Goal: Task Accomplishment & Management: Use online tool/utility

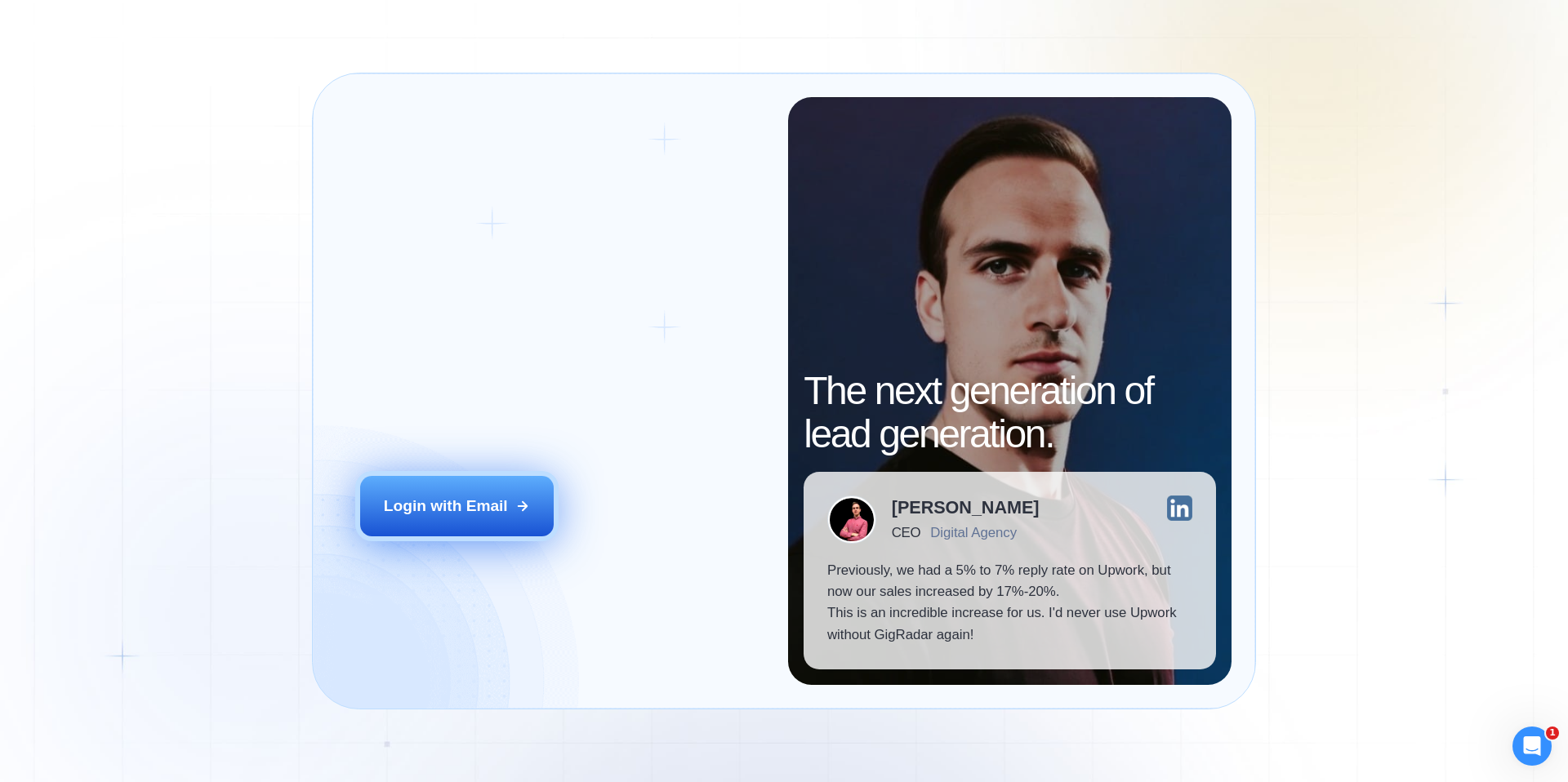
click at [475, 501] on div "Login with Email" at bounding box center [446, 506] width 124 height 21
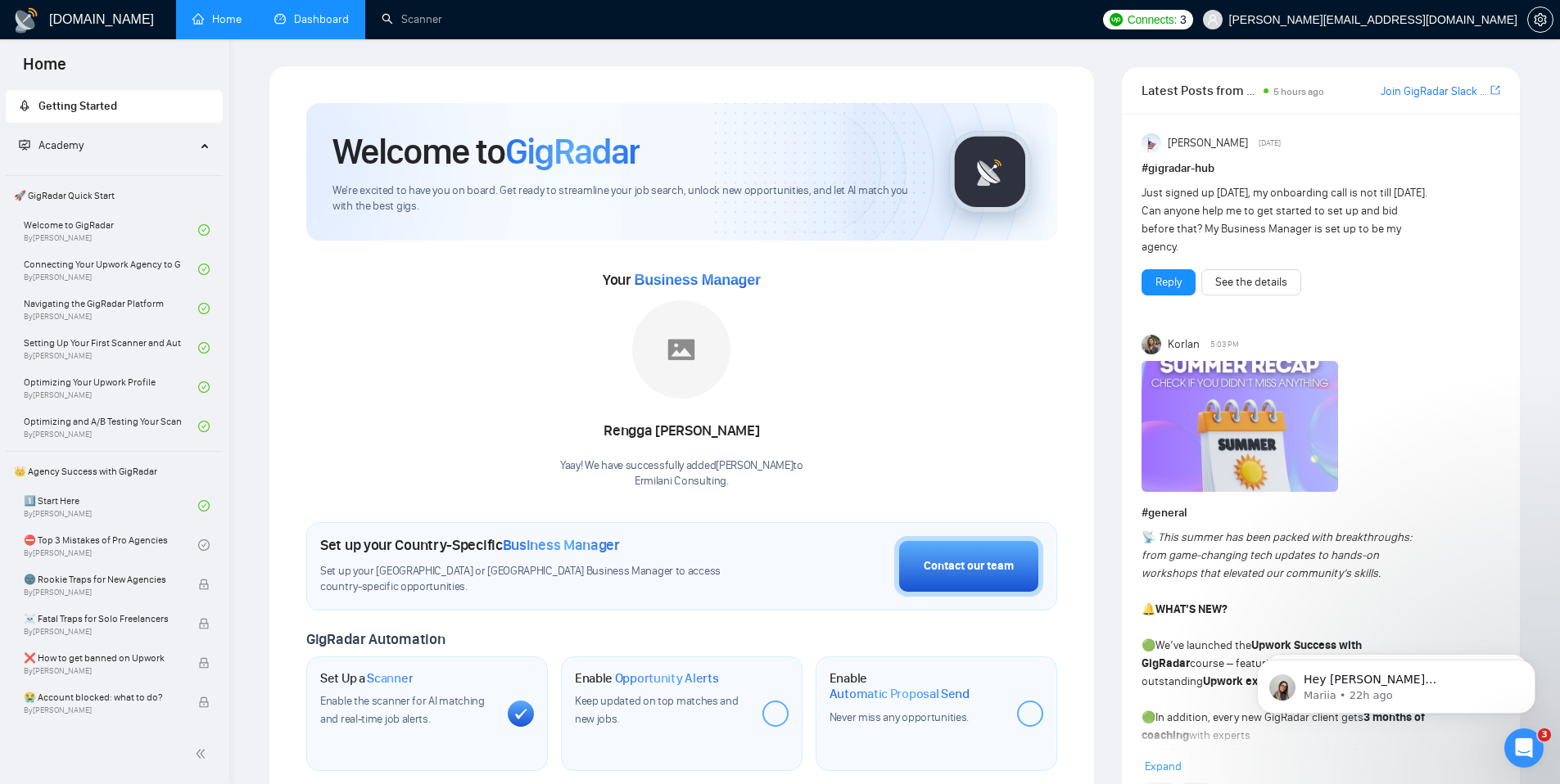
click at [317, 12] on link "Dashboard" at bounding box center [311, 18] width 74 height 14
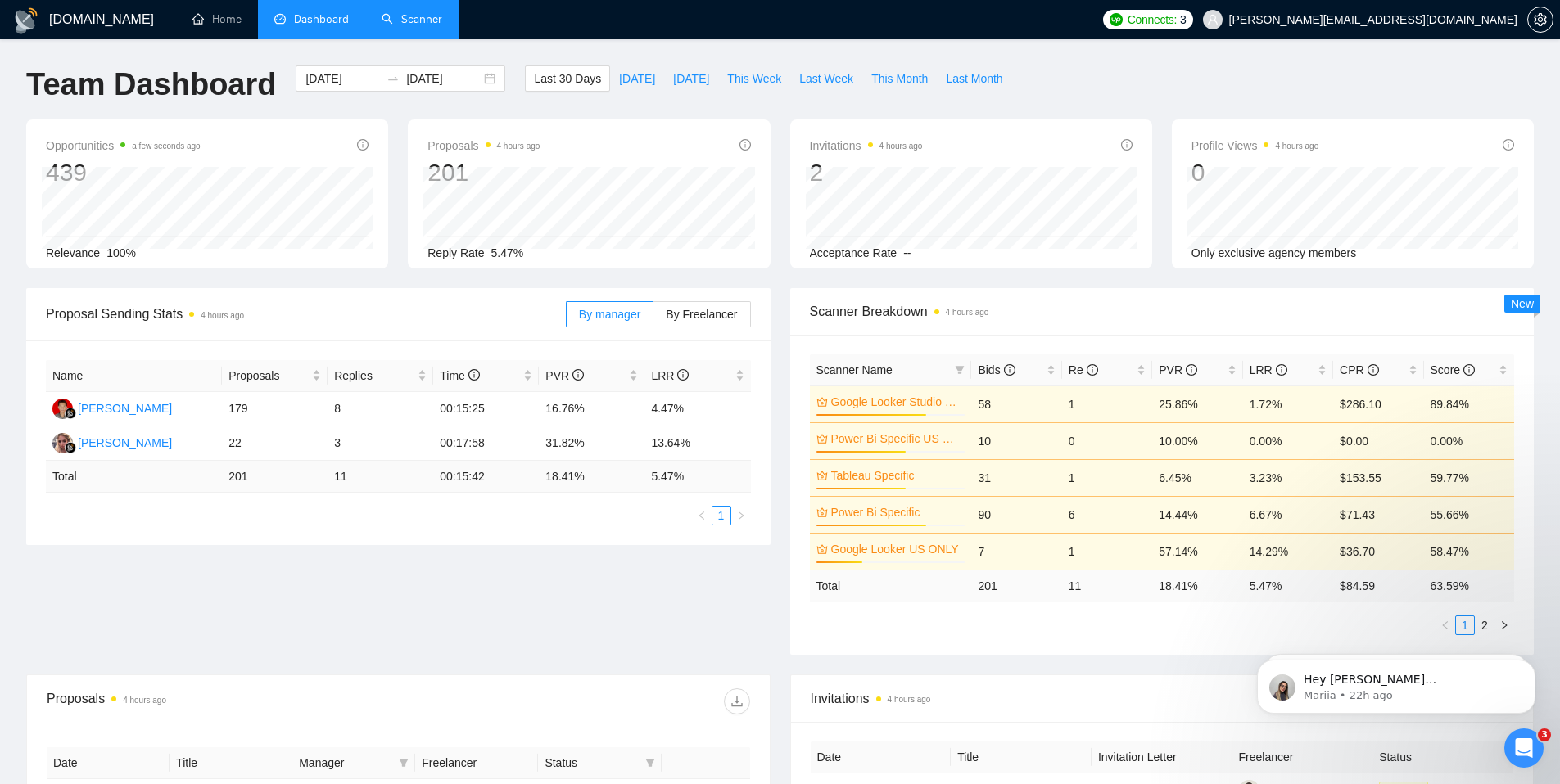
click at [396, 14] on link "Scanner" at bounding box center [412, 18] width 60 height 14
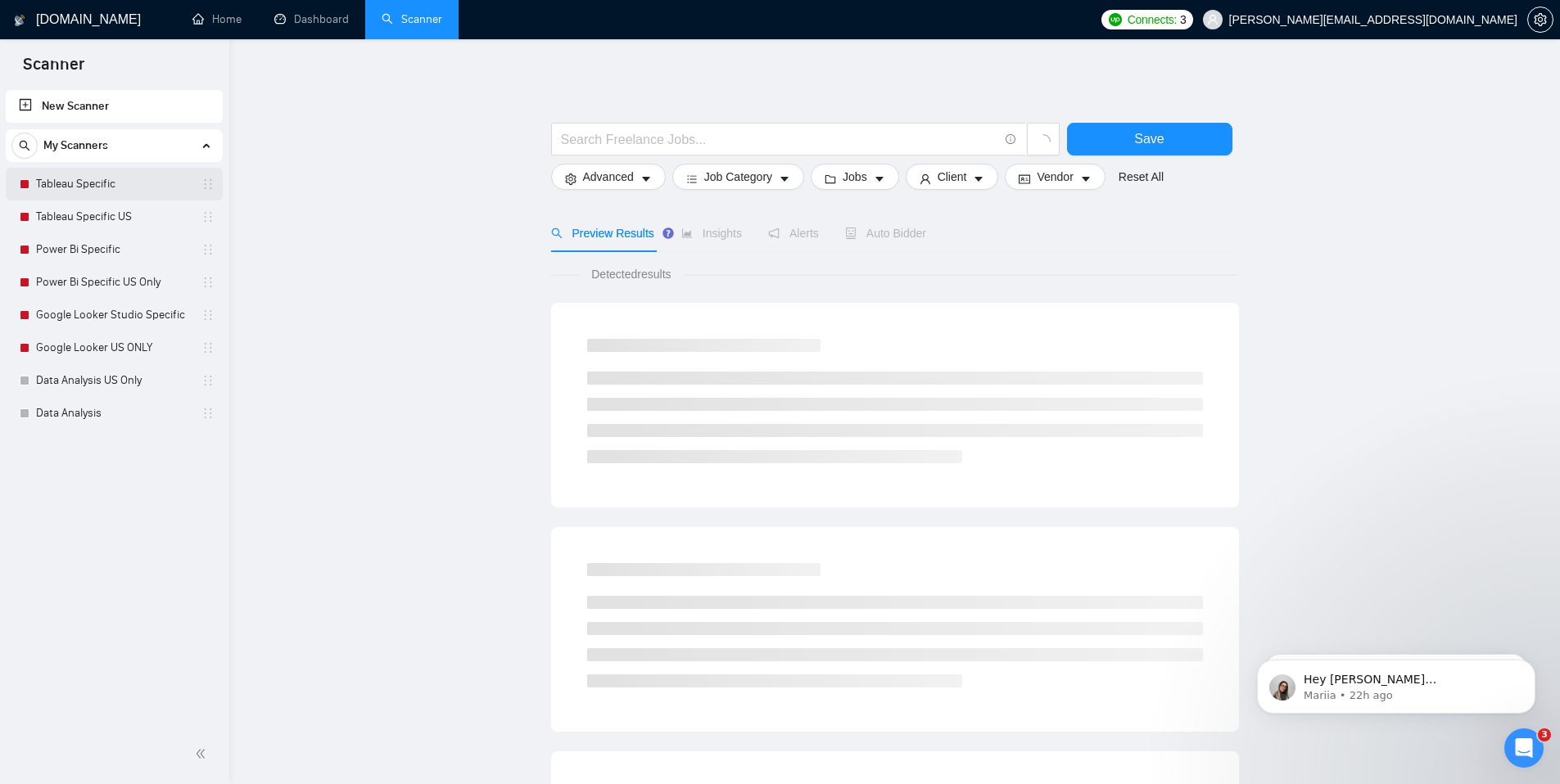
click at [84, 179] on link "Tableau Specific" at bounding box center [113, 184] width 156 height 33
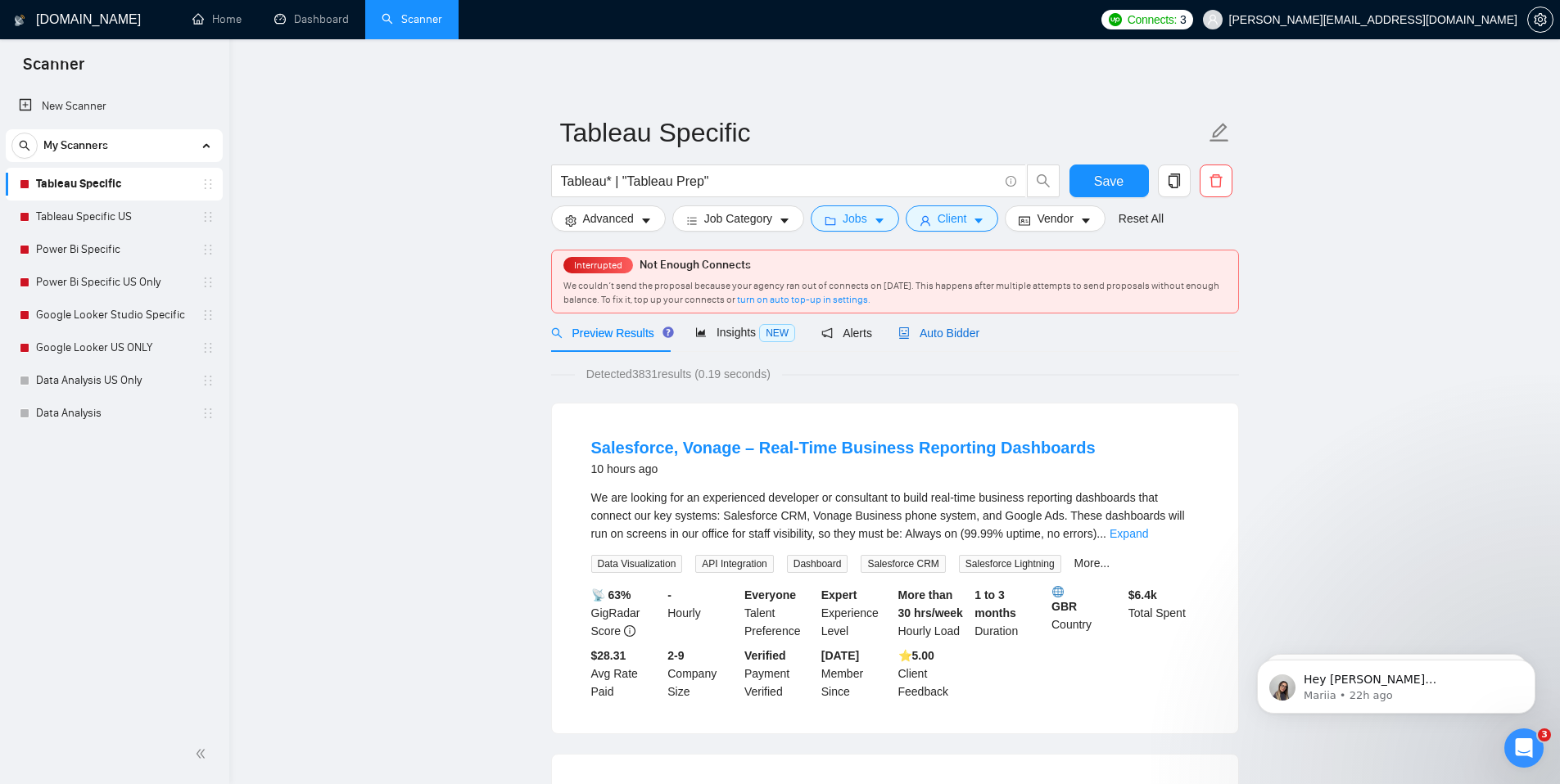
click at [979, 331] on span "Auto Bidder" at bounding box center [939, 333] width 81 height 13
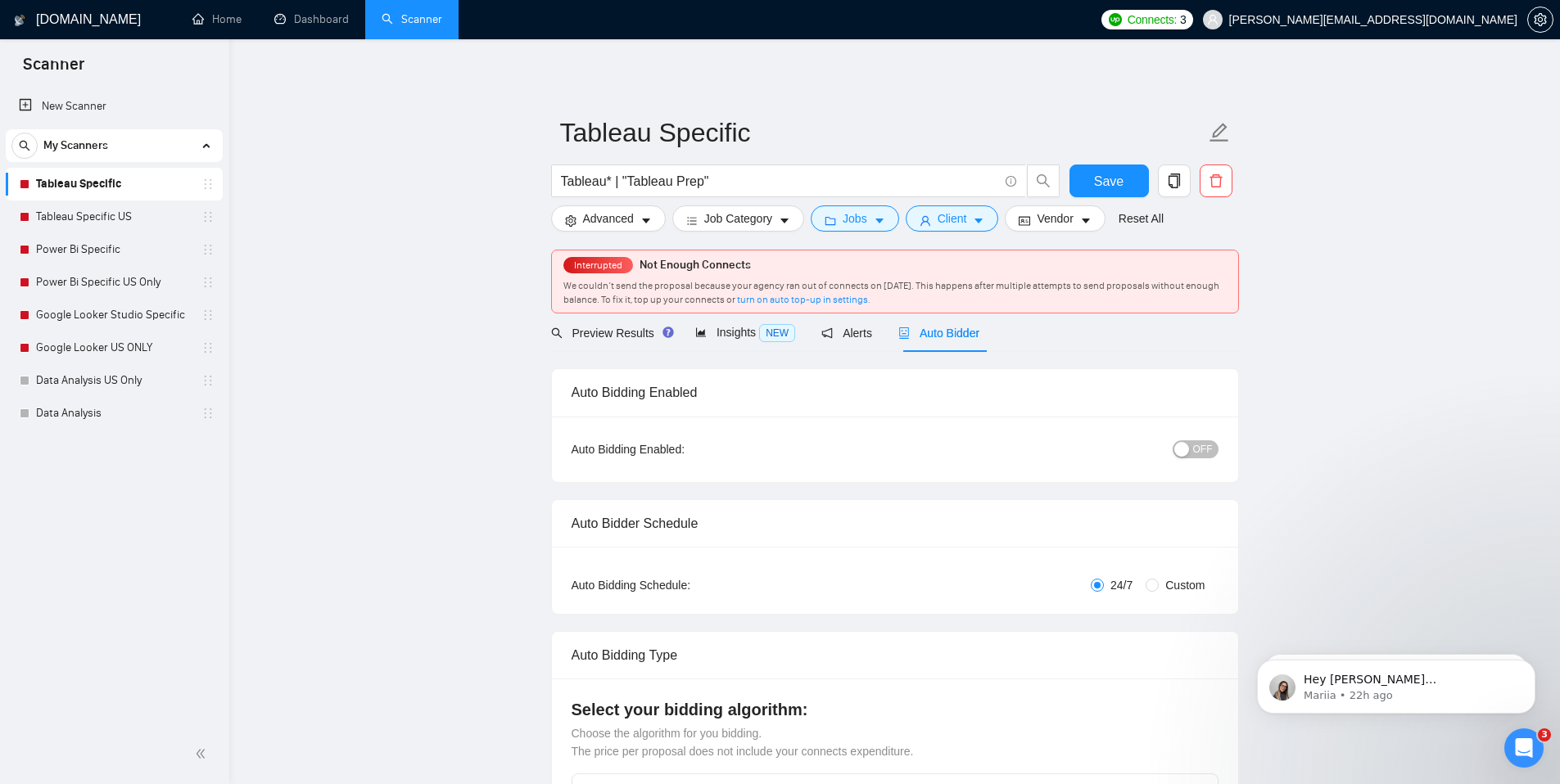
click at [1196, 457] on span "OFF" at bounding box center [1202, 450] width 19 height 18
click at [133, 220] on link "Tableau Specific US" at bounding box center [113, 217] width 156 height 33
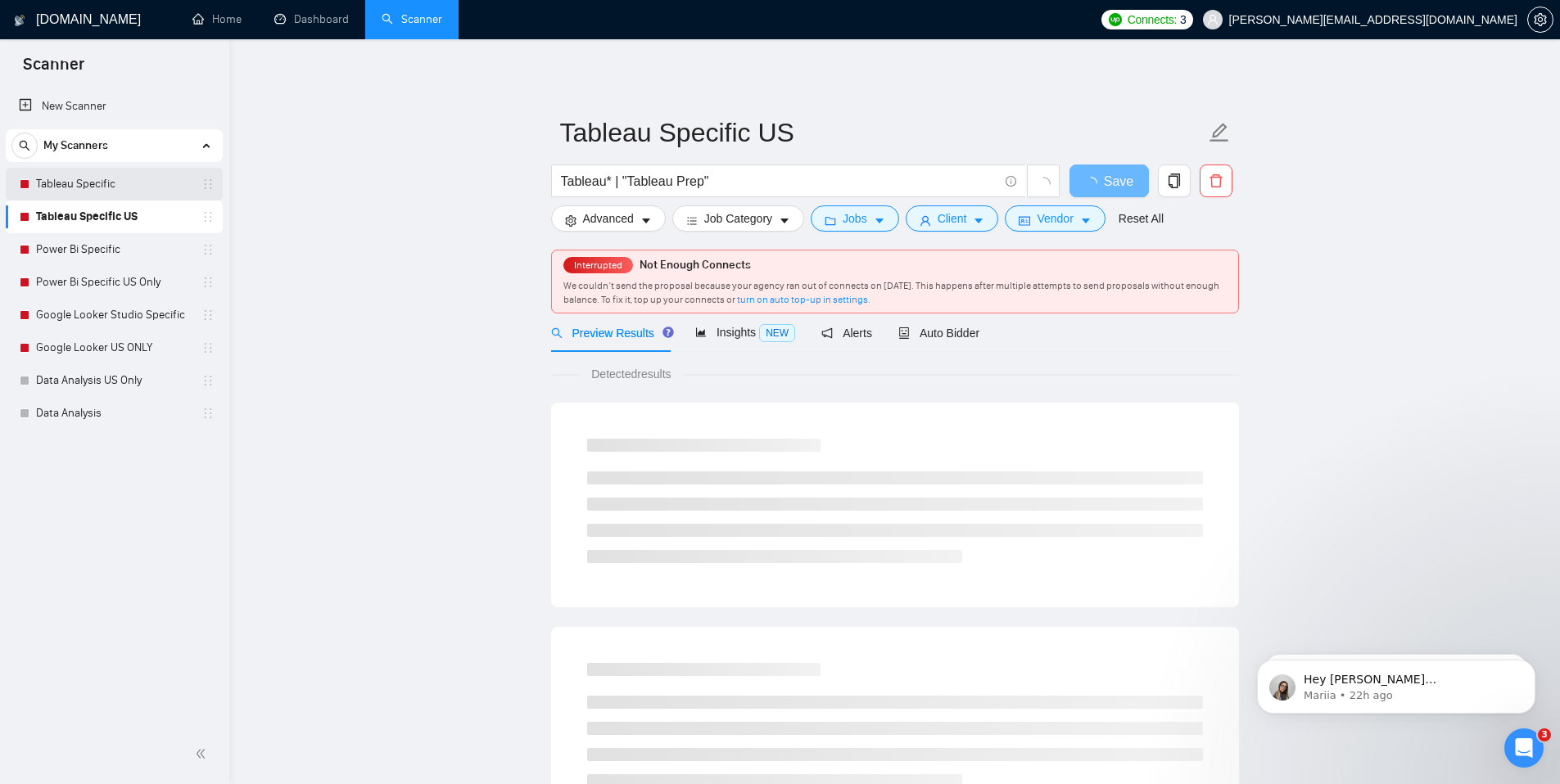
click at [140, 183] on link "Tableau Specific" at bounding box center [113, 184] width 156 height 33
click at [955, 338] on span "Auto Bidder" at bounding box center [939, 333] width 81 height 13
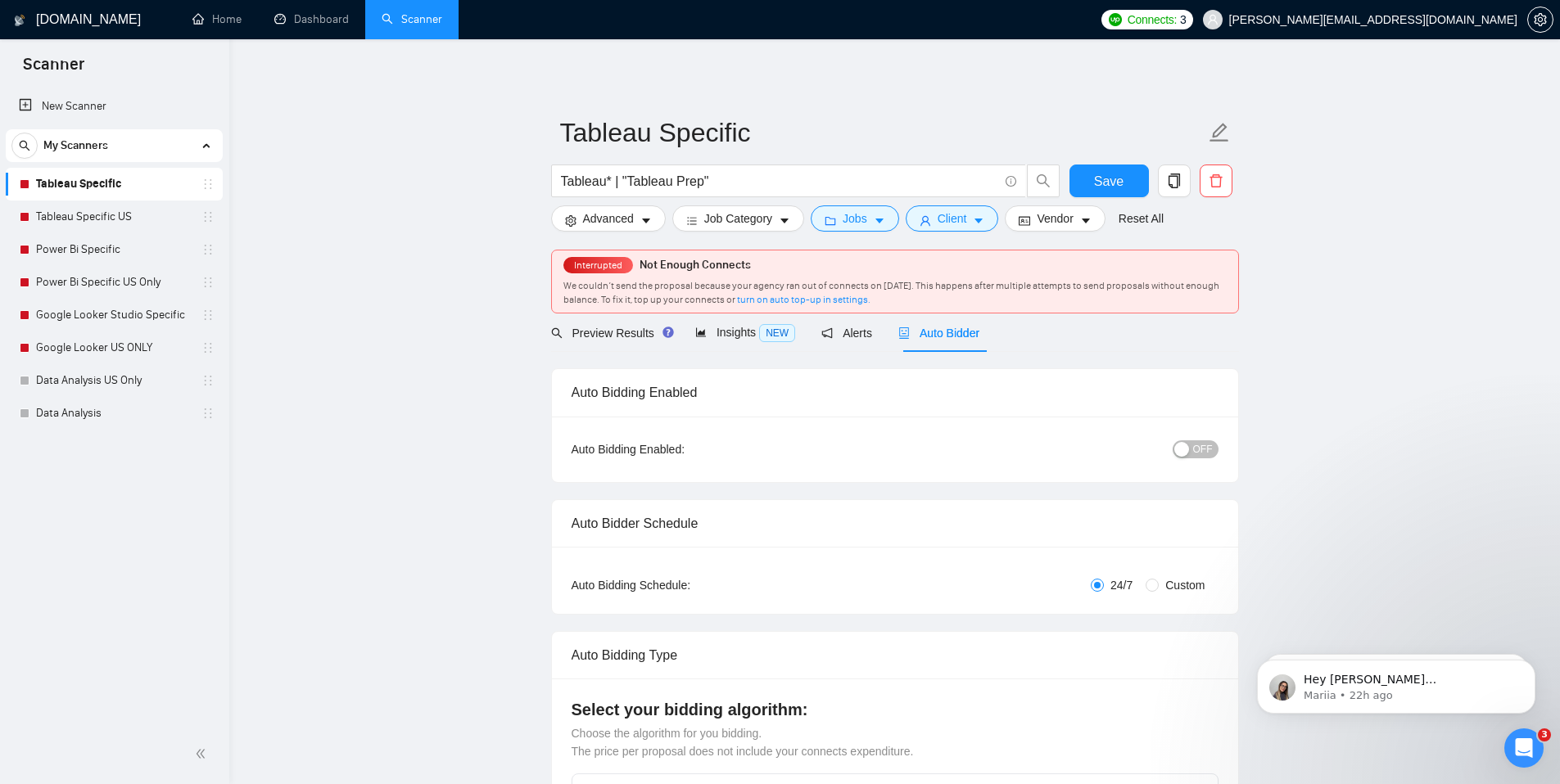
click at [1187, 448] on div "button" at bounding box center [1182, 449] width 15 height 15
click at [1110, 187] on span "Save" at bounding box center [1109, 181] width 29 height 20
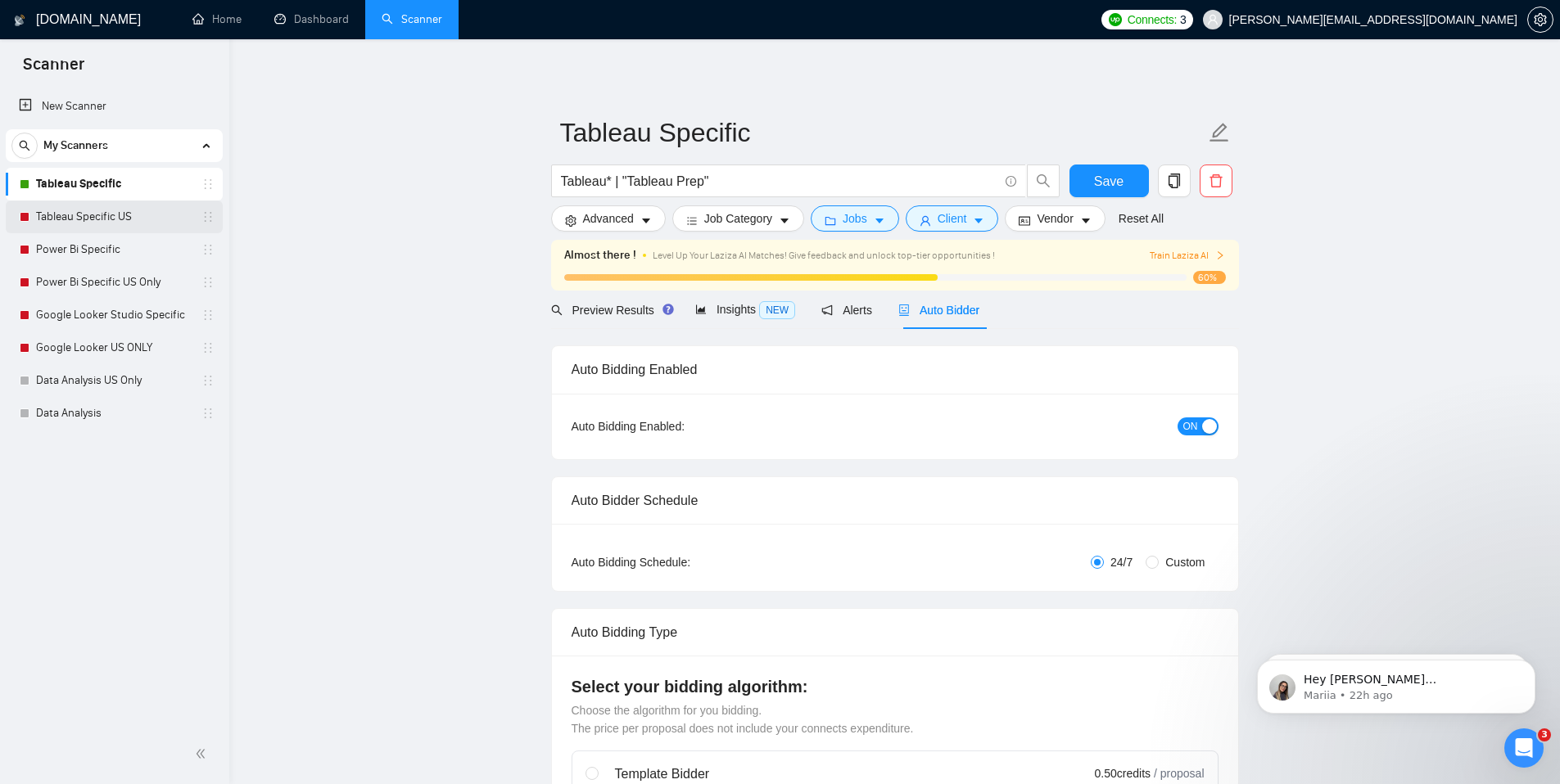
click at [107, 218] on link "Tableau Specific US" at bounding box center [113, 217] width 156 height 33
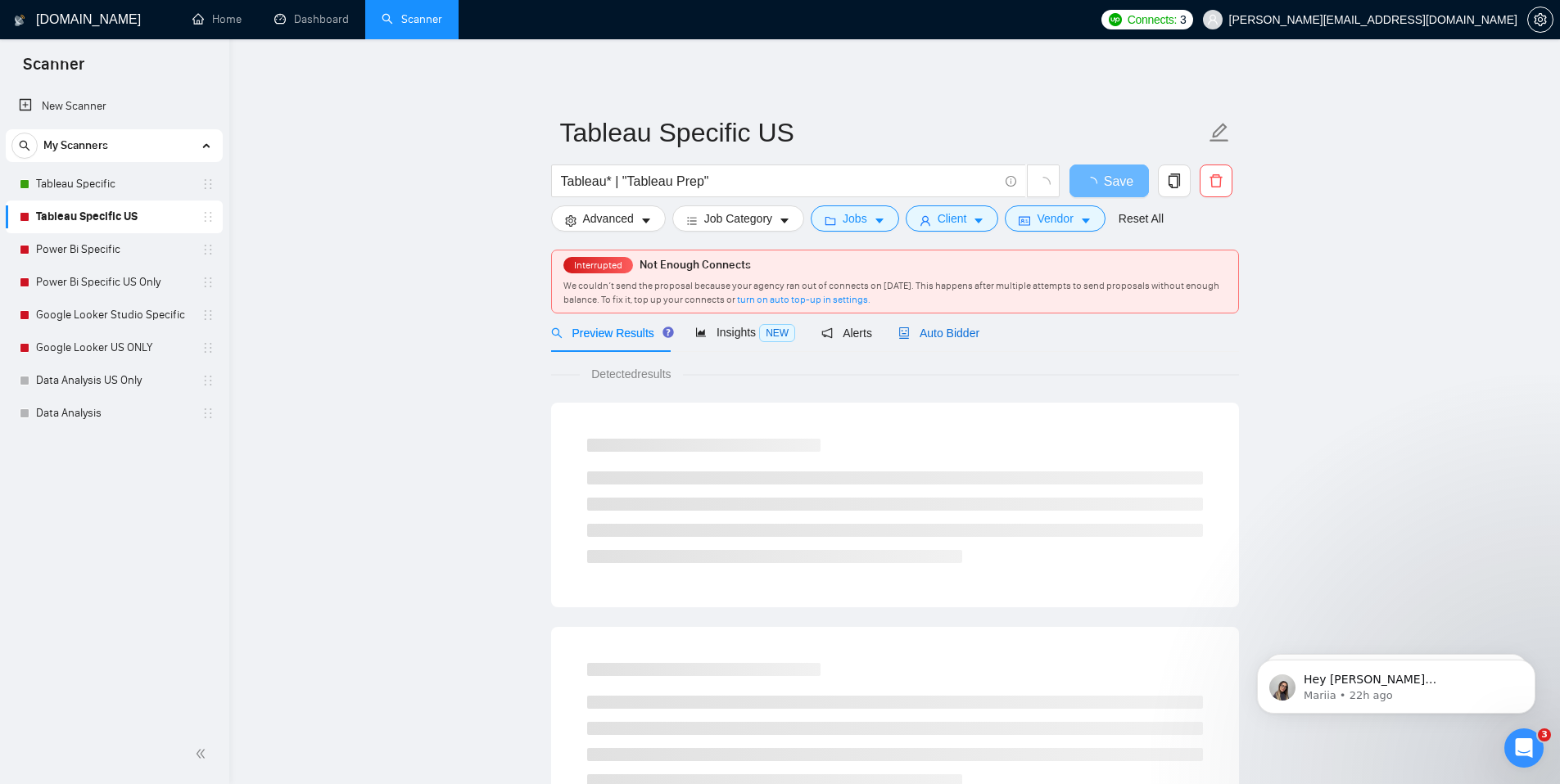
click at [932, 336] on span "Auto Bidder" at bounding box center [939, 333] width 81 height 13
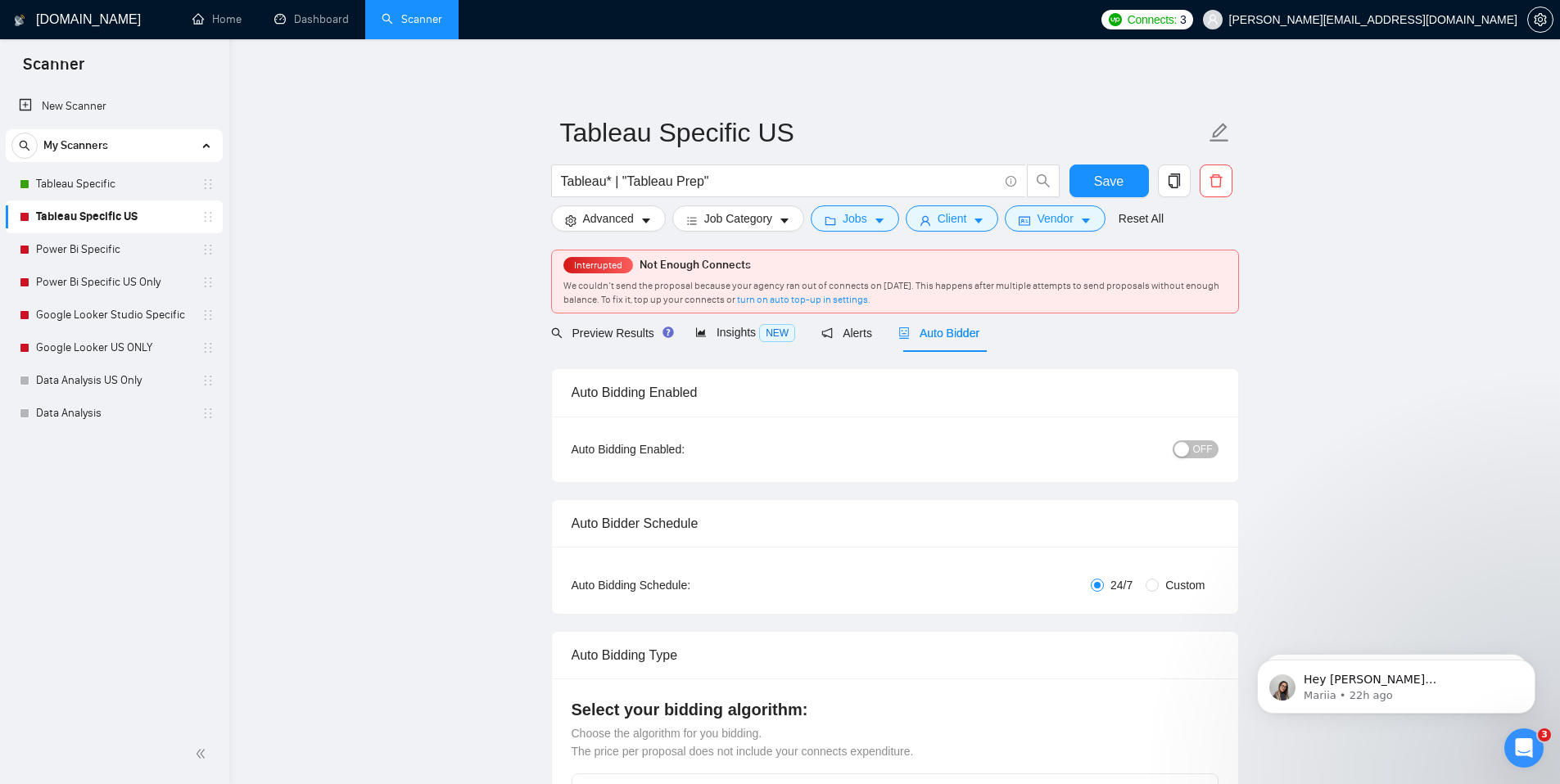
click at [1201, 447] on span "OFF" at bounding box center [1202, 450] width 19 height 18
click at [1114, 180] on span "Save" at bounding box center [1109, 181] width 29 height 20
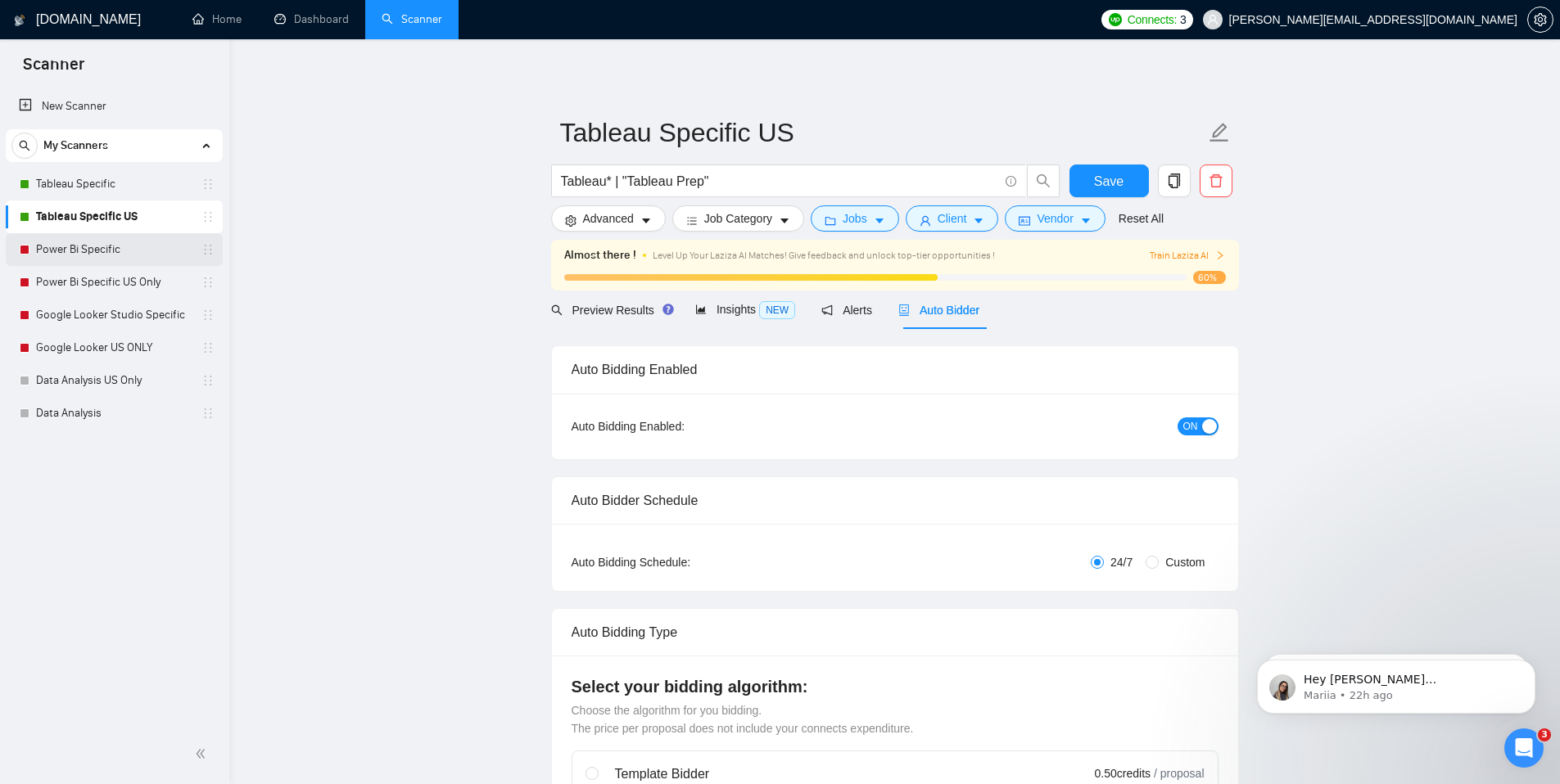
click at [82, 254] on link "Power Bi Specific" at bounding box center [113, 250] width 156 height 33
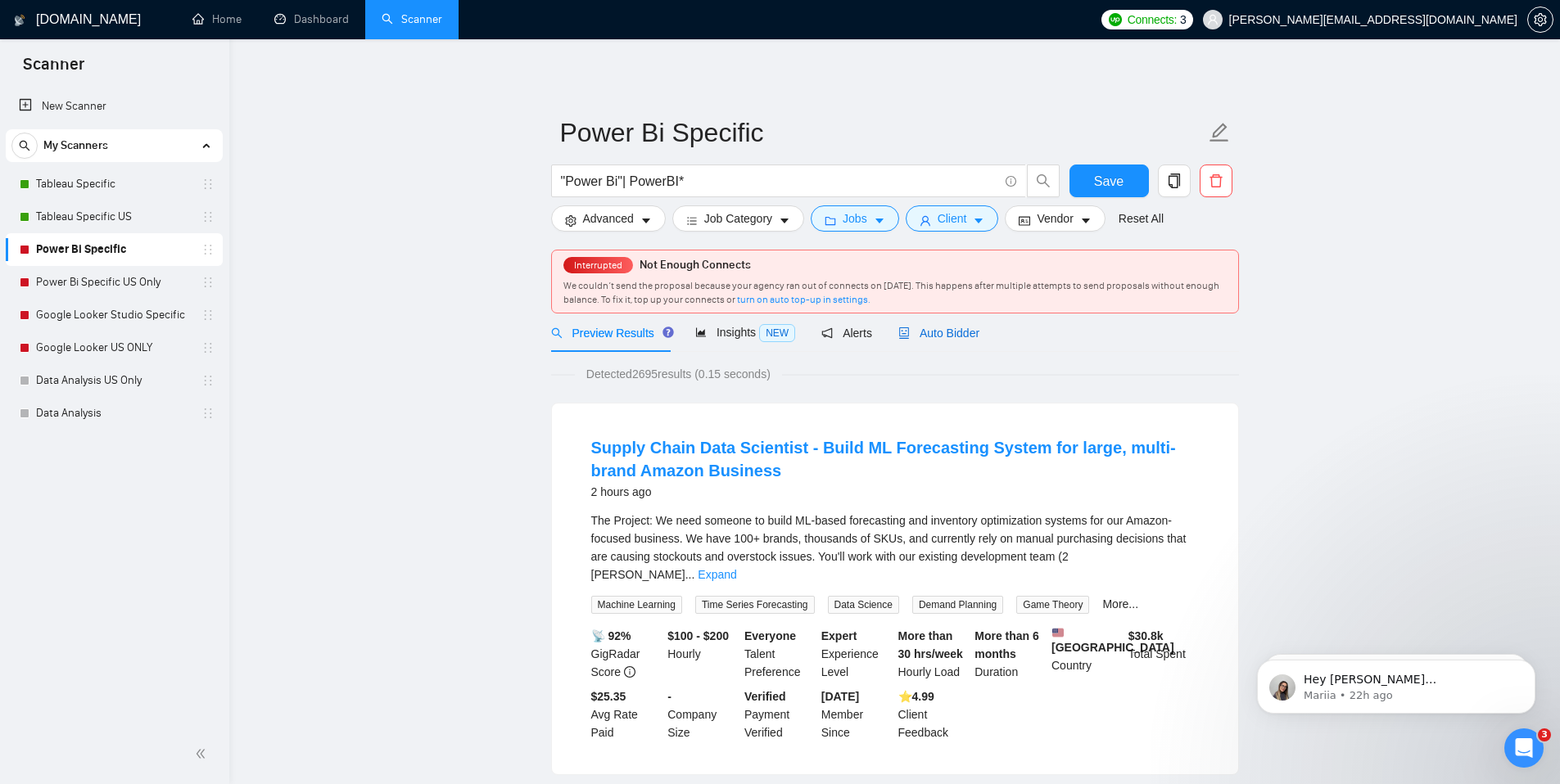
click at [960, 330] on span "Auto Bidder" at bounding box center [939, 333] width 81 height 13
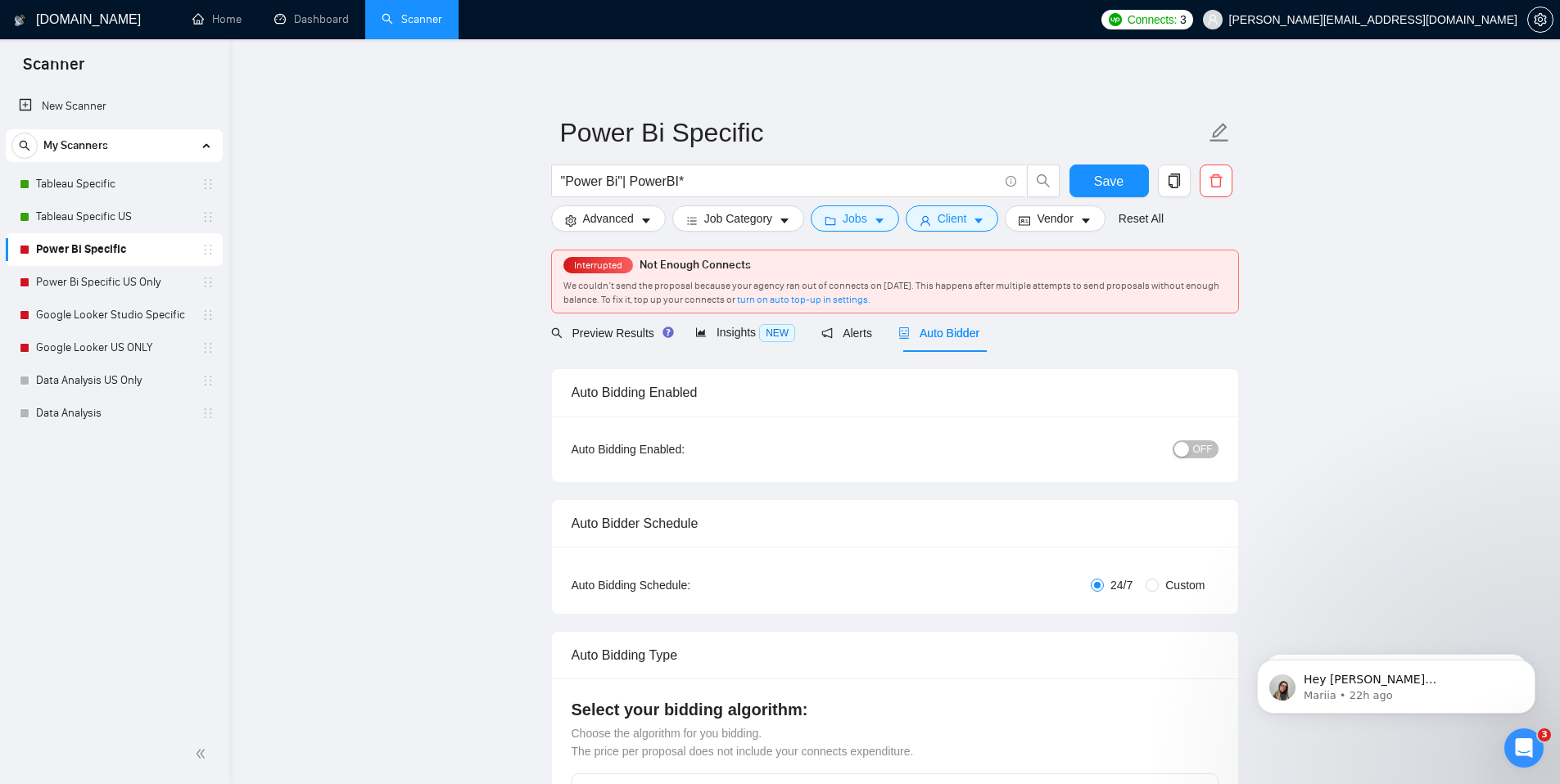
click at [1183, 453] on div "button" at bounding box center [1182, 449] width 15 height 15
click at [1119, 191] on button "Save" at bounding box center [1109, 181] width 80 height 33
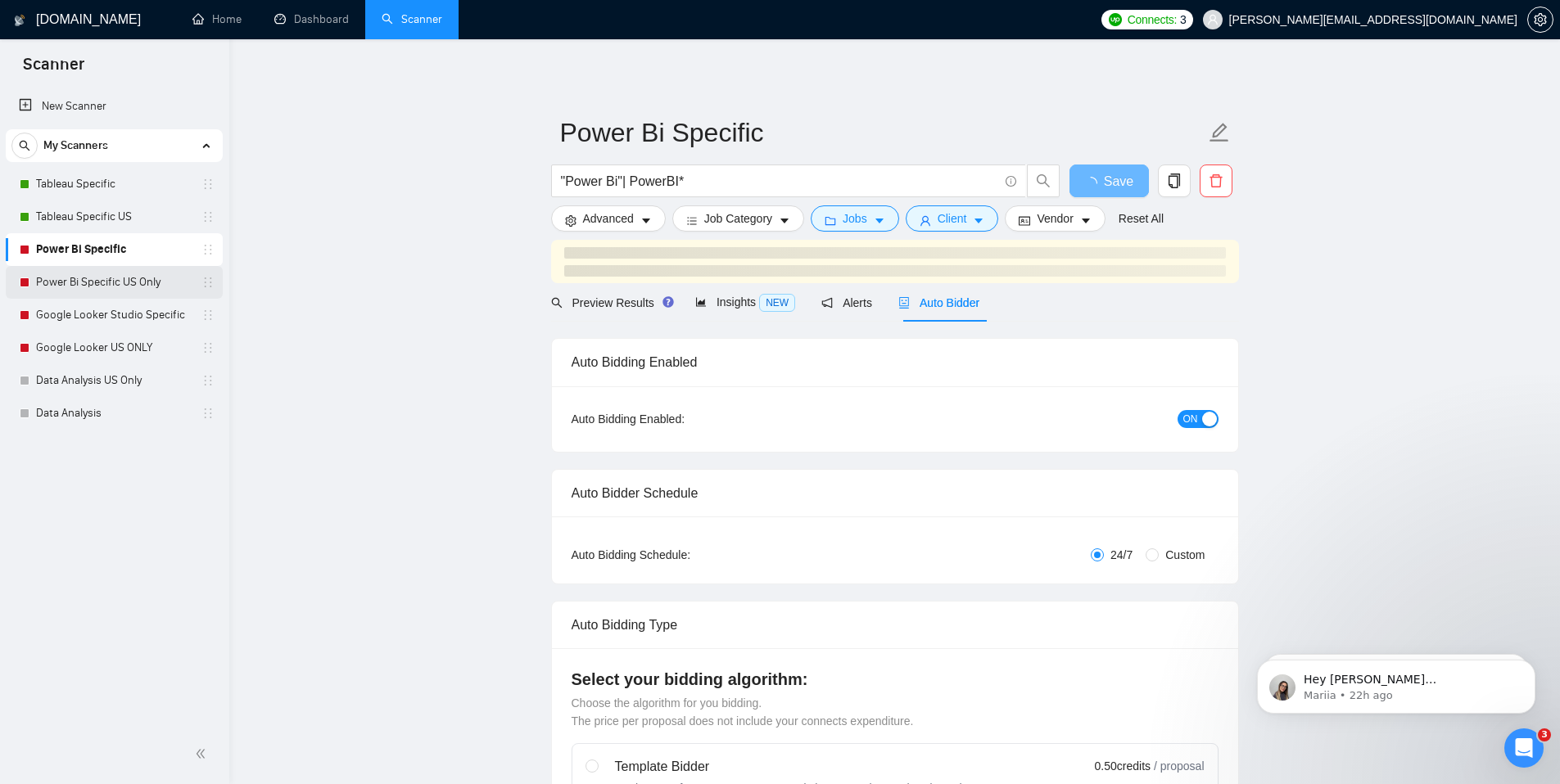
click at [141, 292] on link "Power Bi Specific US Only" at bounding box center [113, 283] width 156 height 33
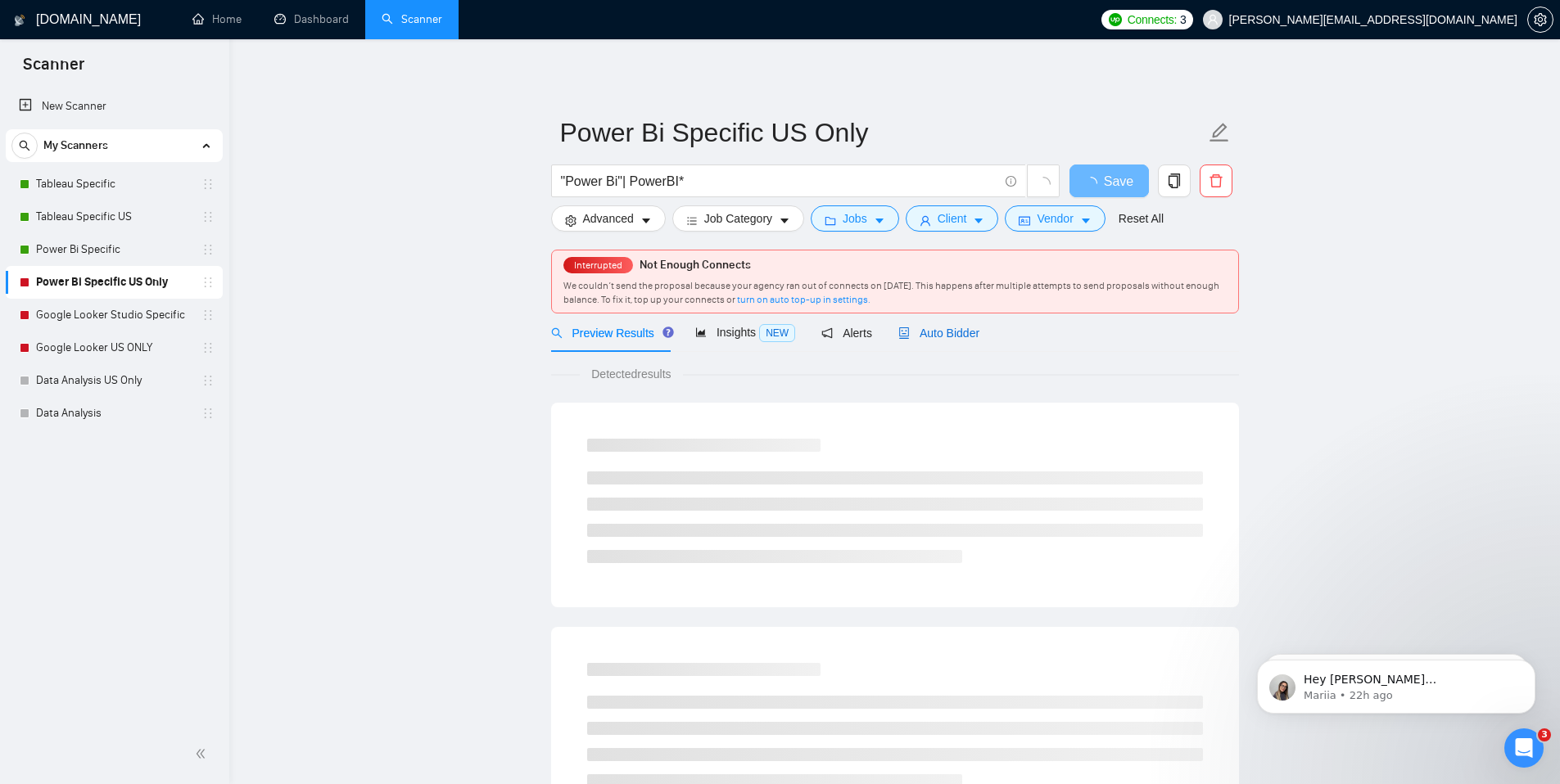
click at [964, 335] on span "Auto Bidder" at bounding box center [939, 333] width 81 height 13
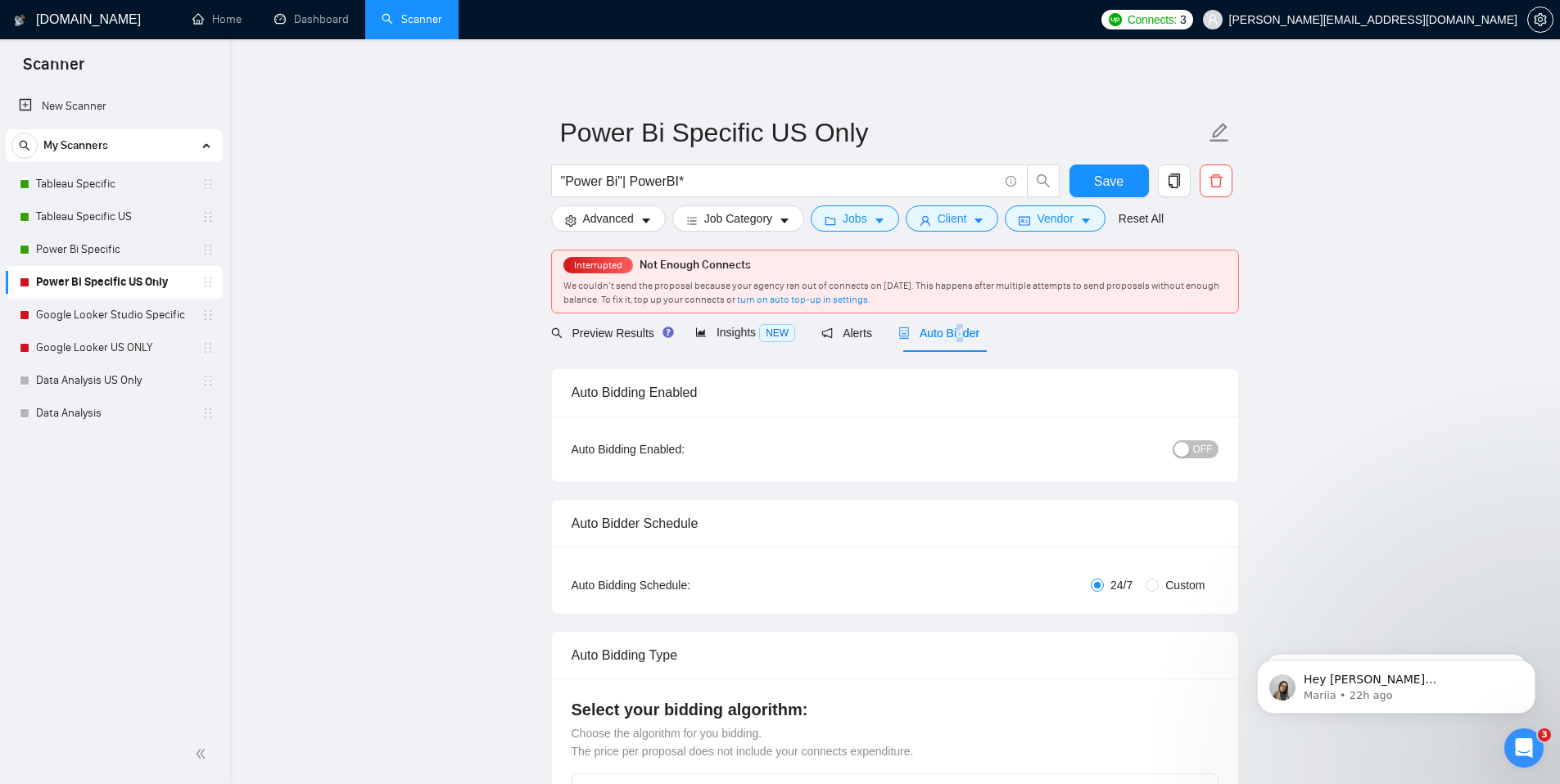
click at [1188, 444] on div "button" at bounding box center [1182, 449] width 15 height 15
click at [1127, 182] on button "Save" at bounding box center [1109, 181] width 80 height 33
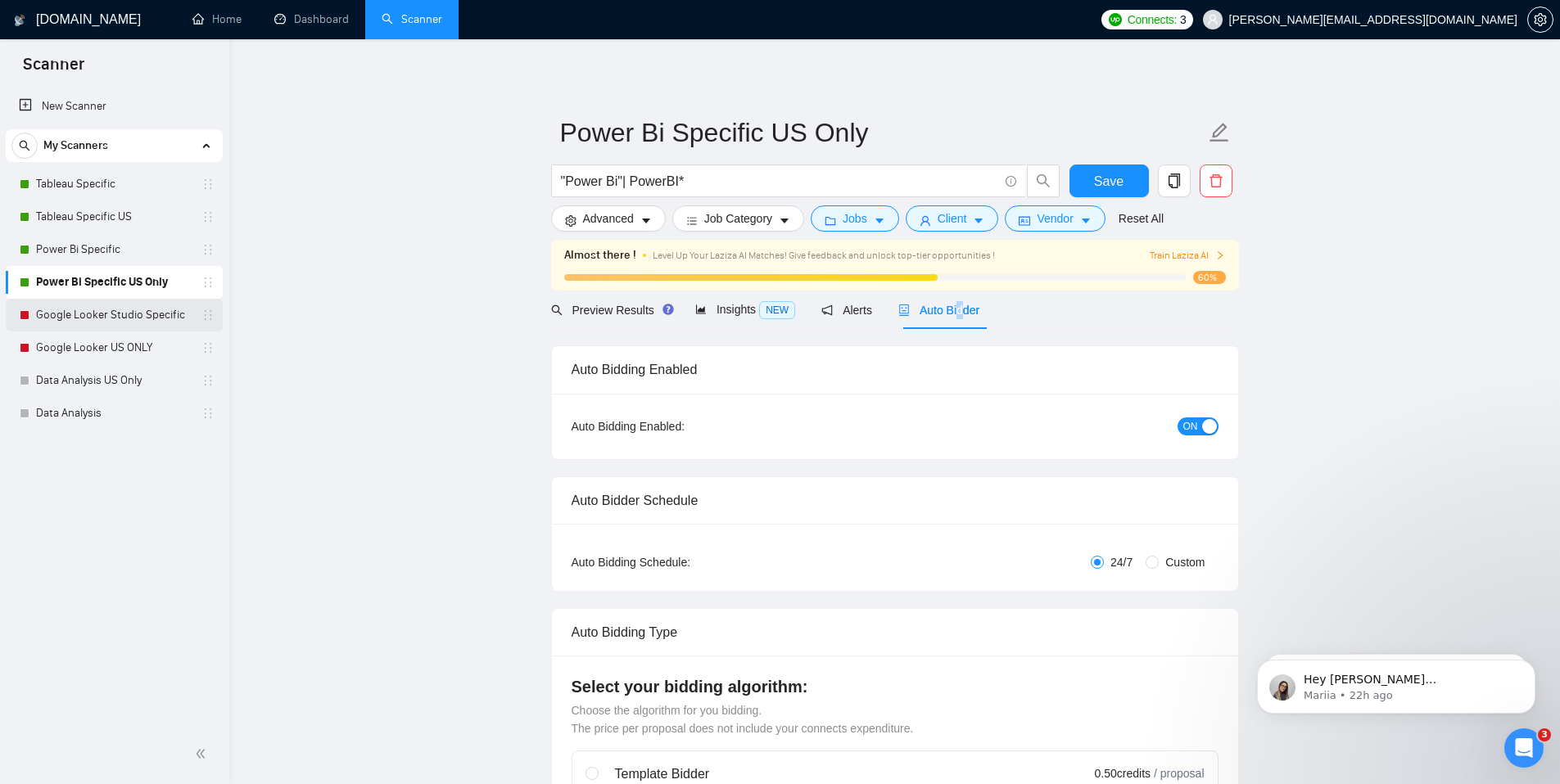
click at [130, 323] on link "Google Looker Studio Specific" at bounding box center [113, 316] width 156 height 33
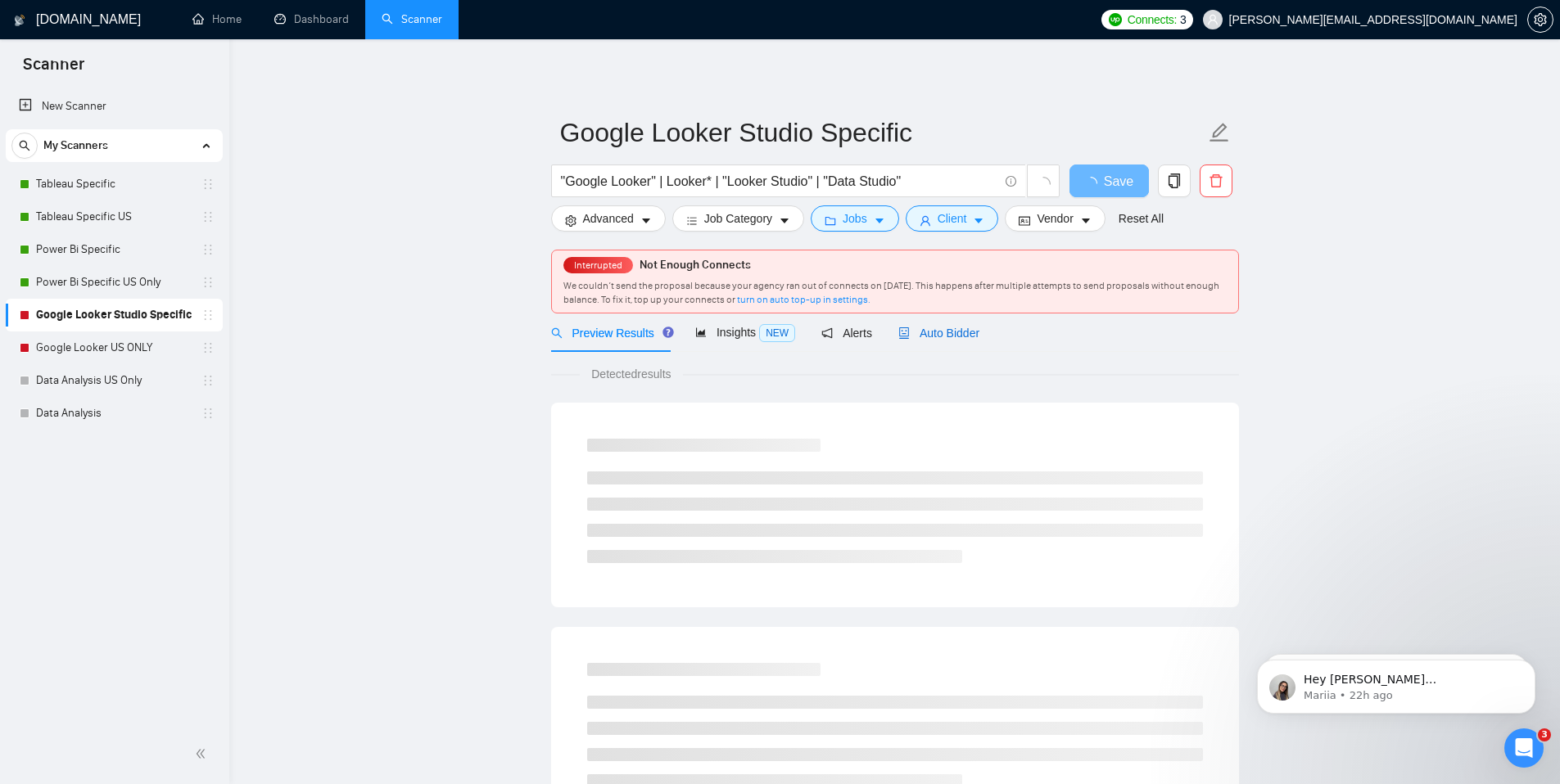
click at [944, 338] on span "Auto Bidder" at bounding box center [939, 333] width 81 height 13
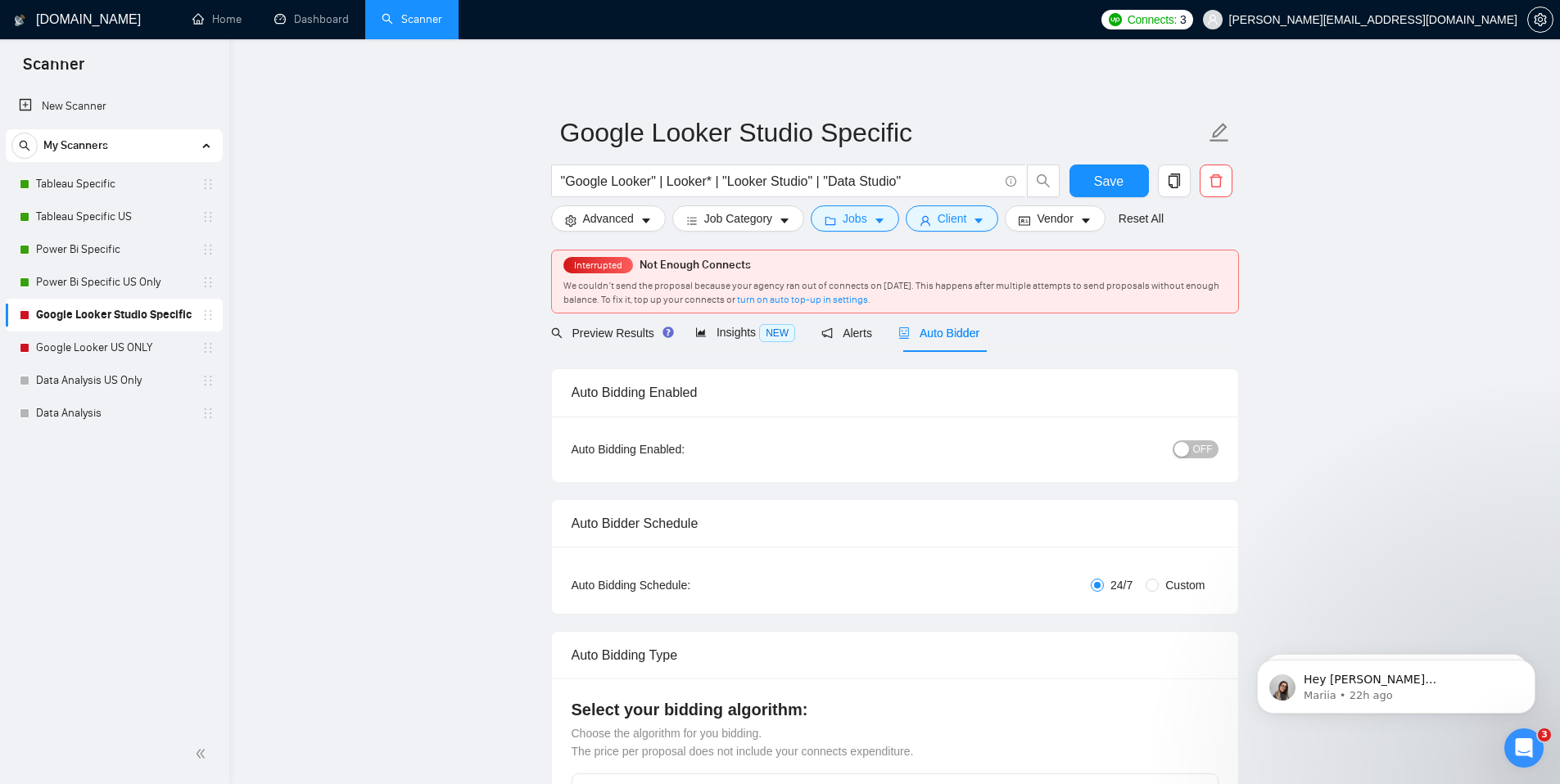
click at [1208, 454] on span "OFF" at bounding box center [1202, 450] width 19 height 18
click at [1109, 177] on span "Save" at bounding box center [1109, 181] width 29 height 20
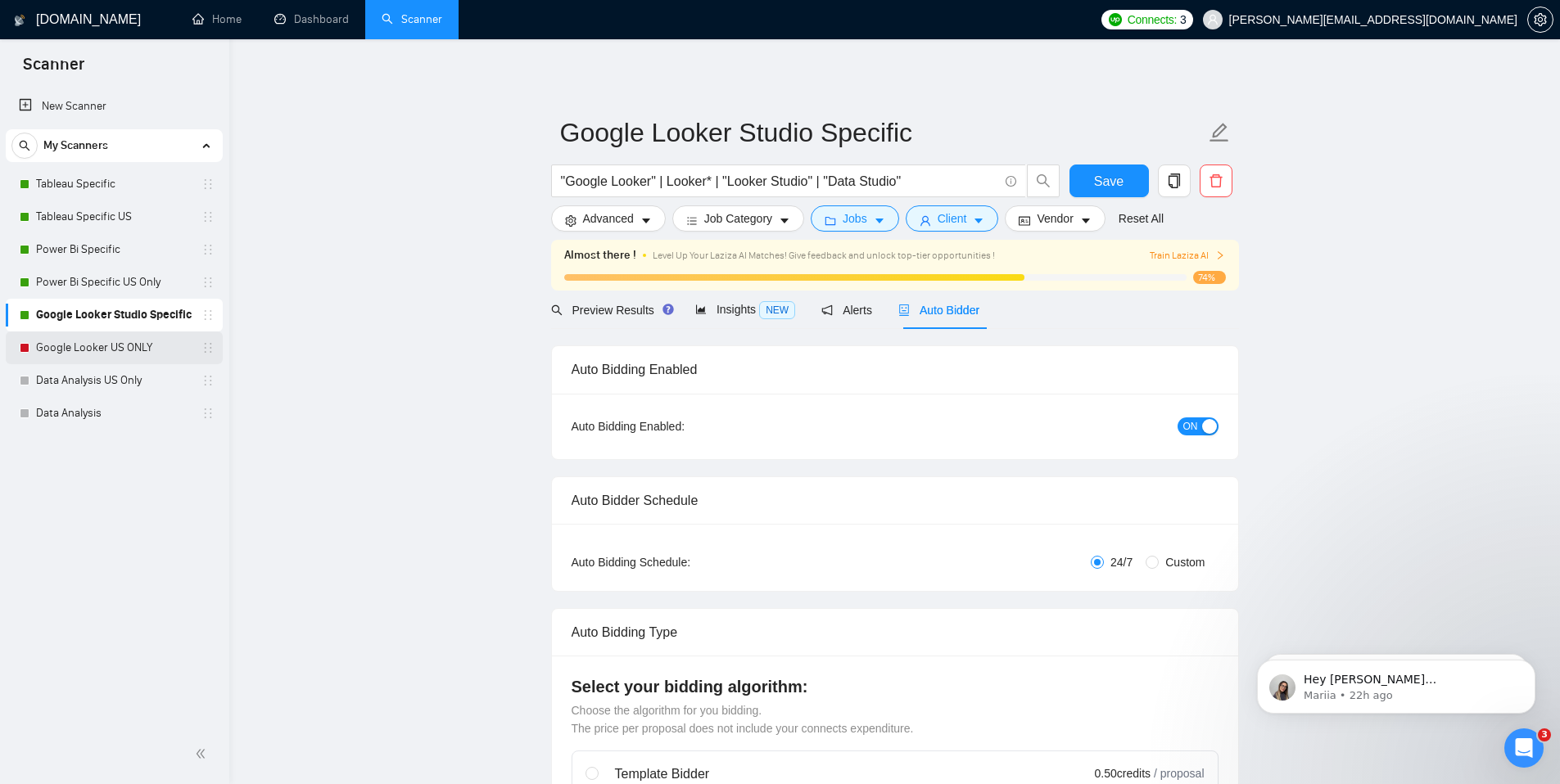
click at [132, 348] on link "Google Looker US ONLY" at bounding box center [113, 348] width 156 height 33
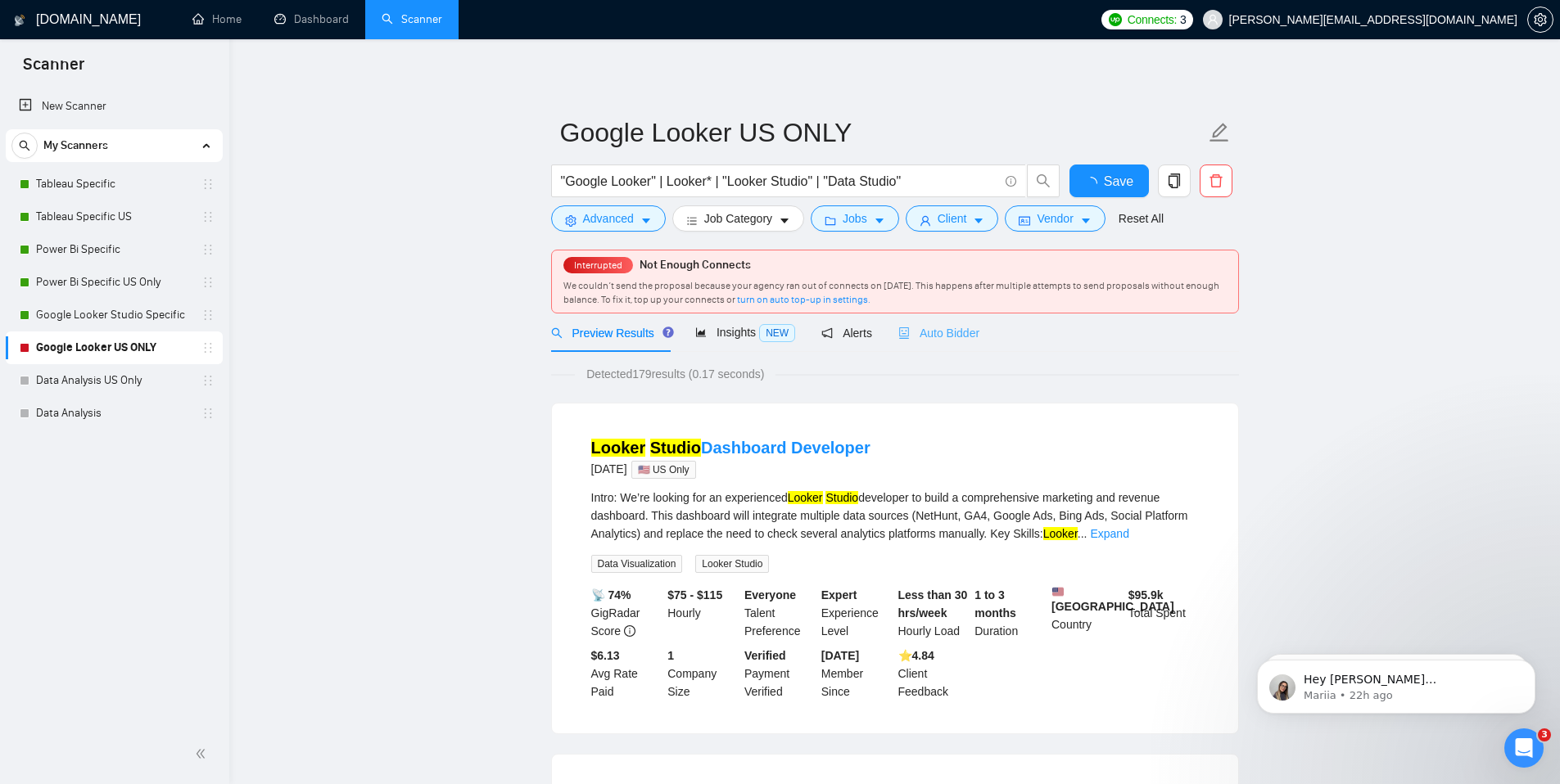
click at [970, 343] on div "Auto Bidder" at bounding box center [939, 333] width 81 height 38
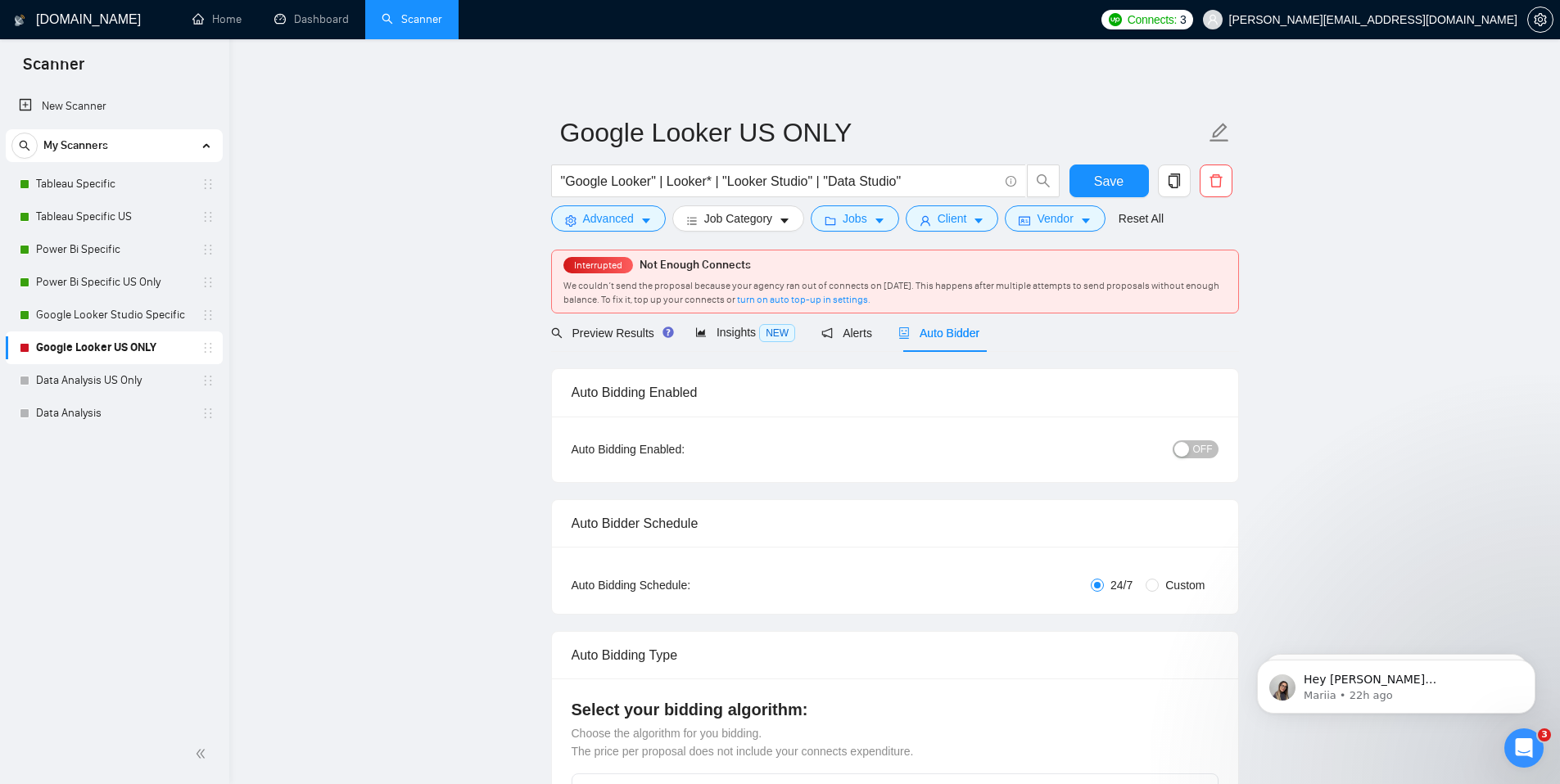
click at [1212, 463] on div "Auto Bidding Enabled: OFF" at bounding box center [895, 450] width 686 height 66
click at [1219, 456] on div "Auto Bidding Enabled: OFF" at bounding box center [895, 450] width 686 height 66
click at [1211, 448] on span "OFF" at bounding box center [1202, 450] width 19 height 18
click at [1122, 182] on span "Save" at bounding box center [1109, 181] width 29 height 20
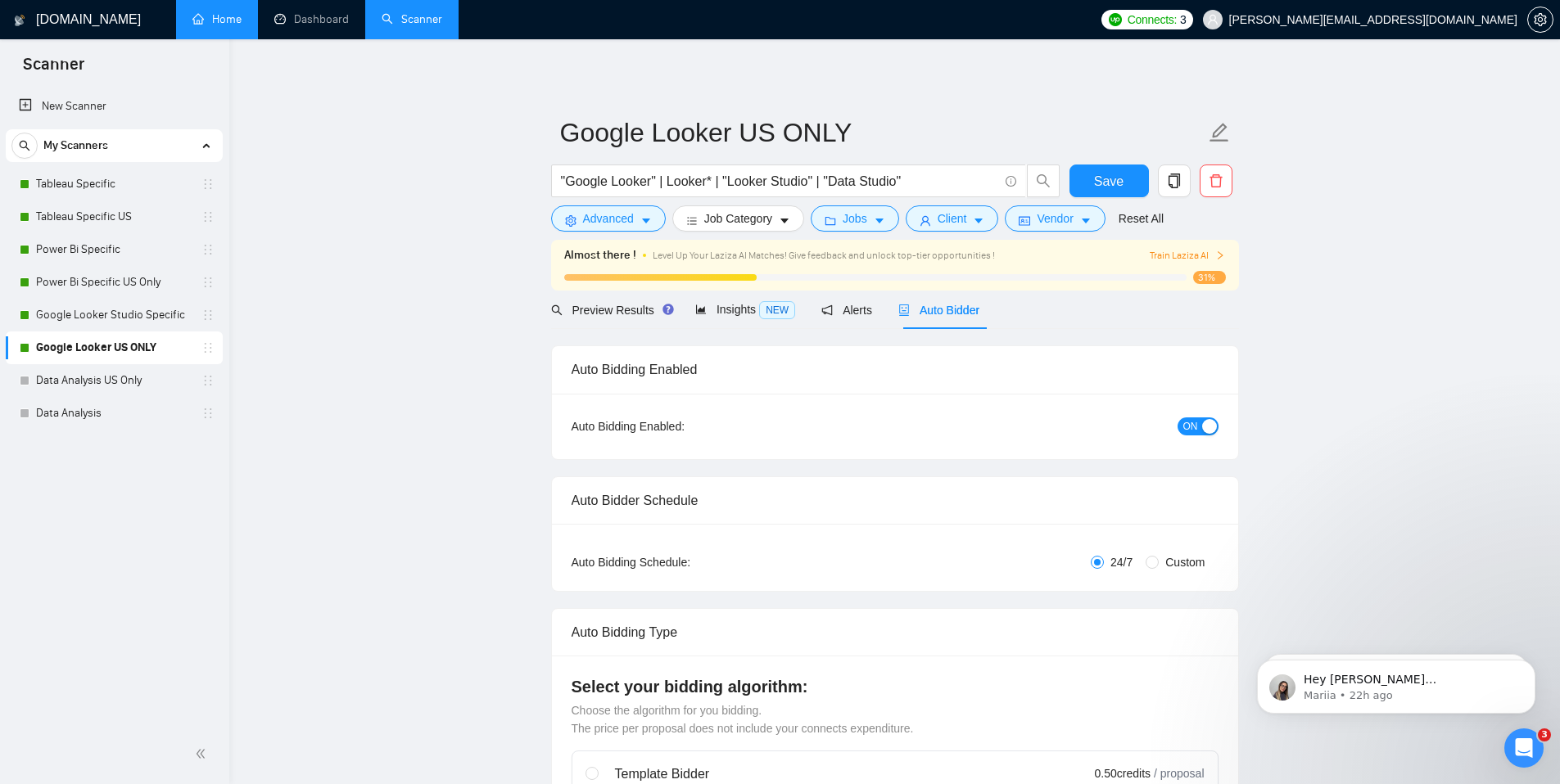
click at [227, 26] on link "Home" at bounding box center [217, 18] width 49 height 14
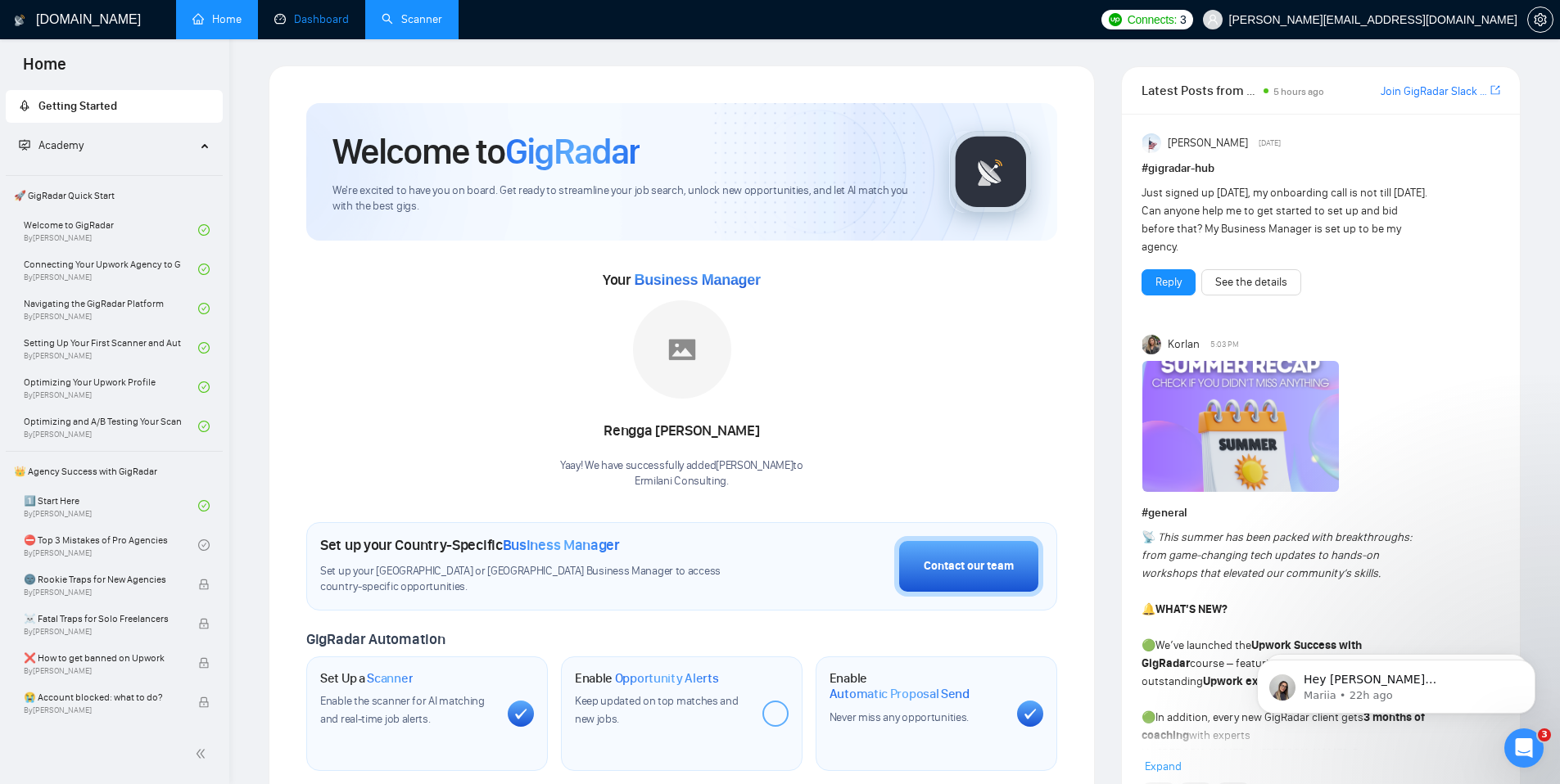
click at [320, 22] on link "Dashboard" at bounding box center [311, 18] width 74 height 14
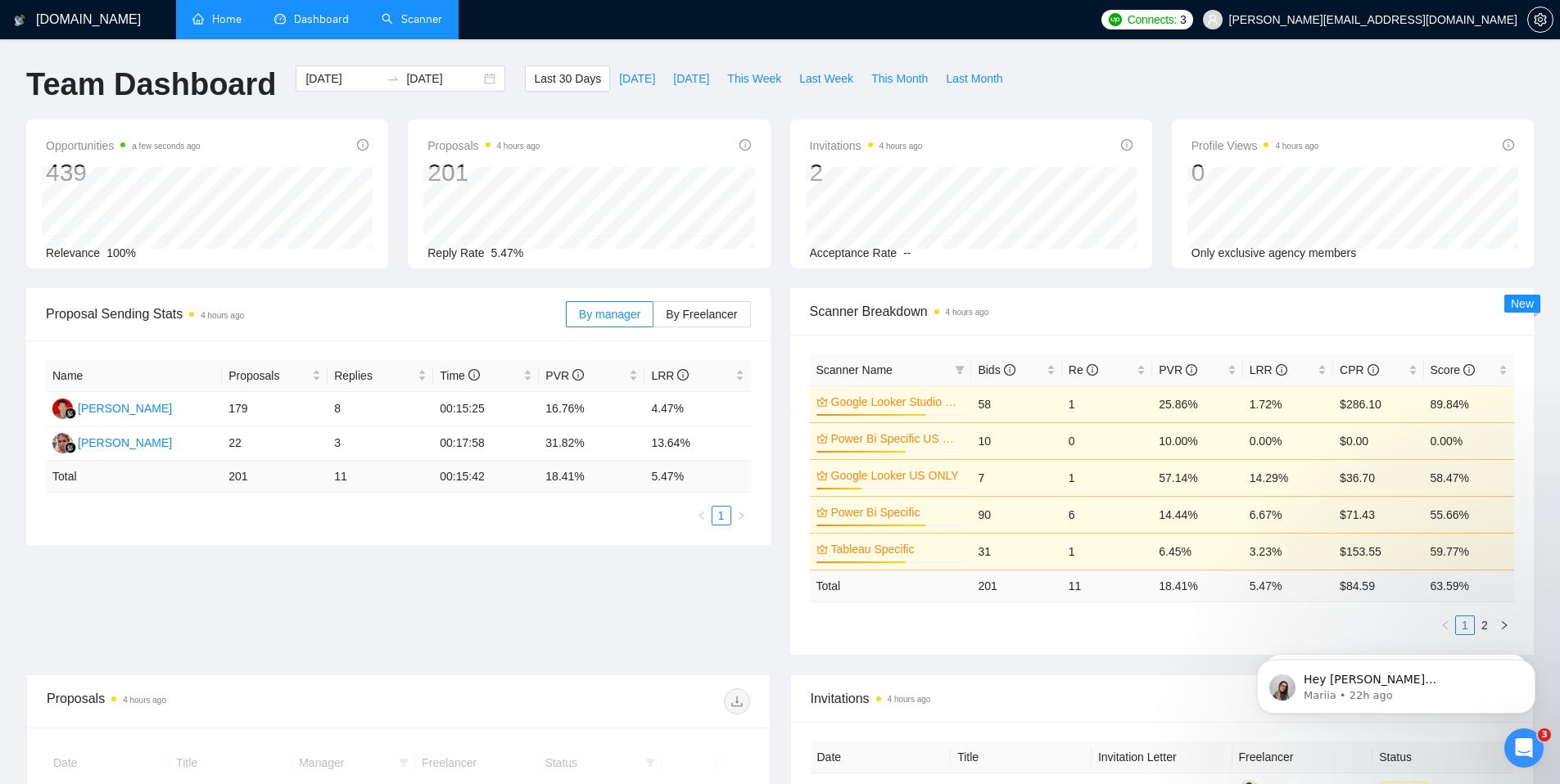
click at [1177, 25] on span "Connects:" at bounding box center [1152, 20] width 49 height 18
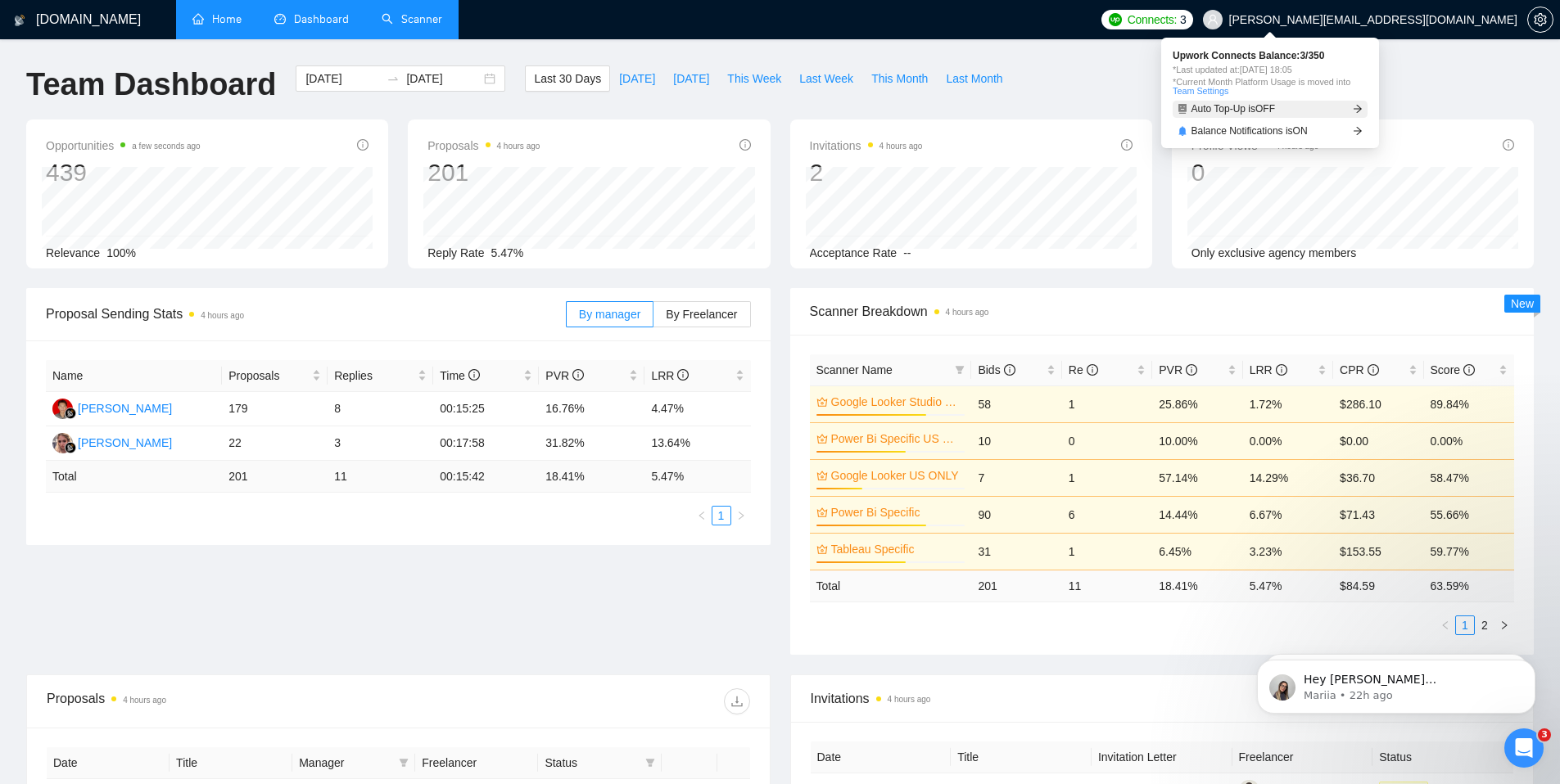
click at [1275, 113] on span "Auto Top-Up is OFF" at bounding box center [1233, 109] width 84 height 10
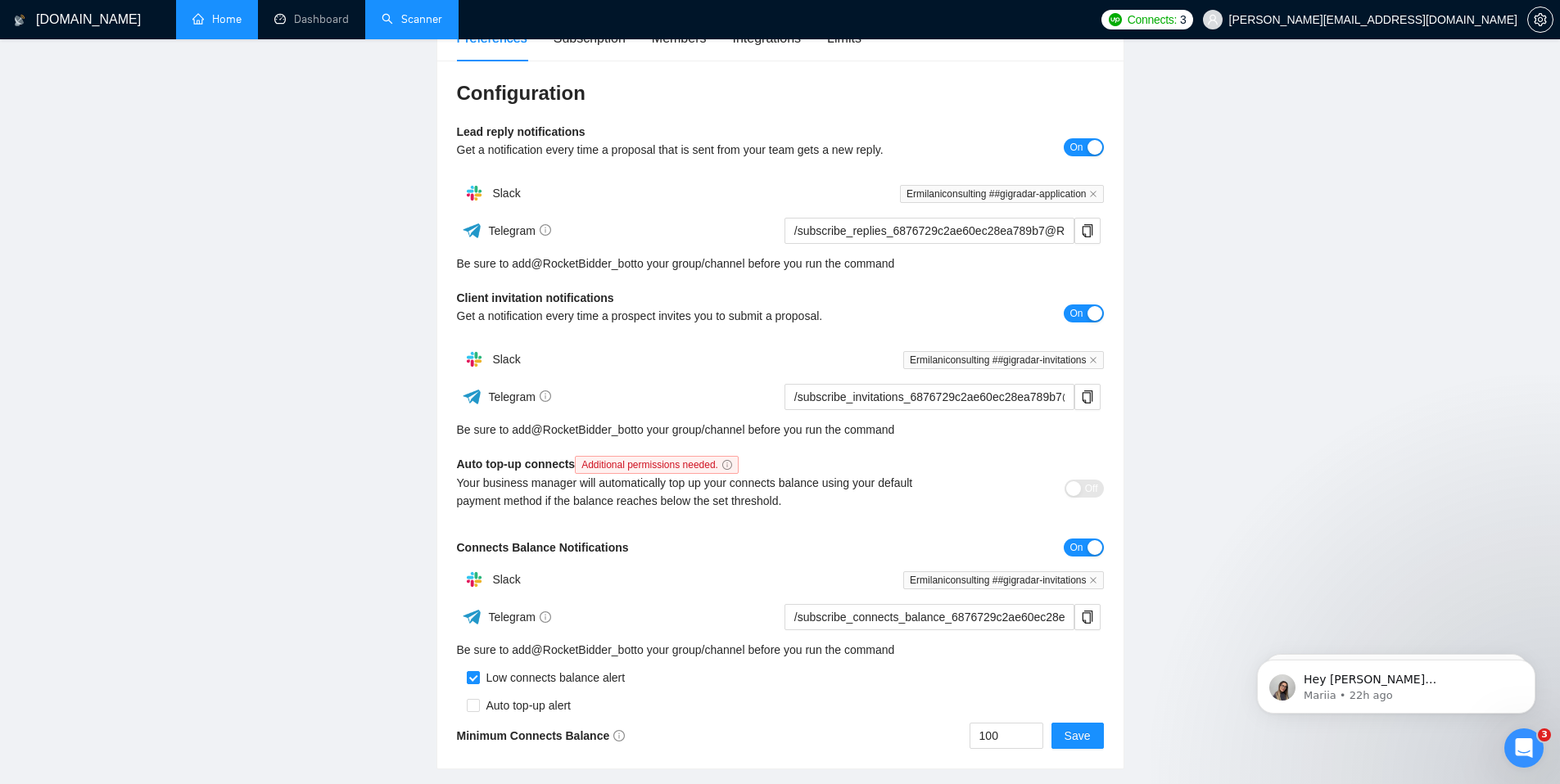
scroll to position [225, 0]
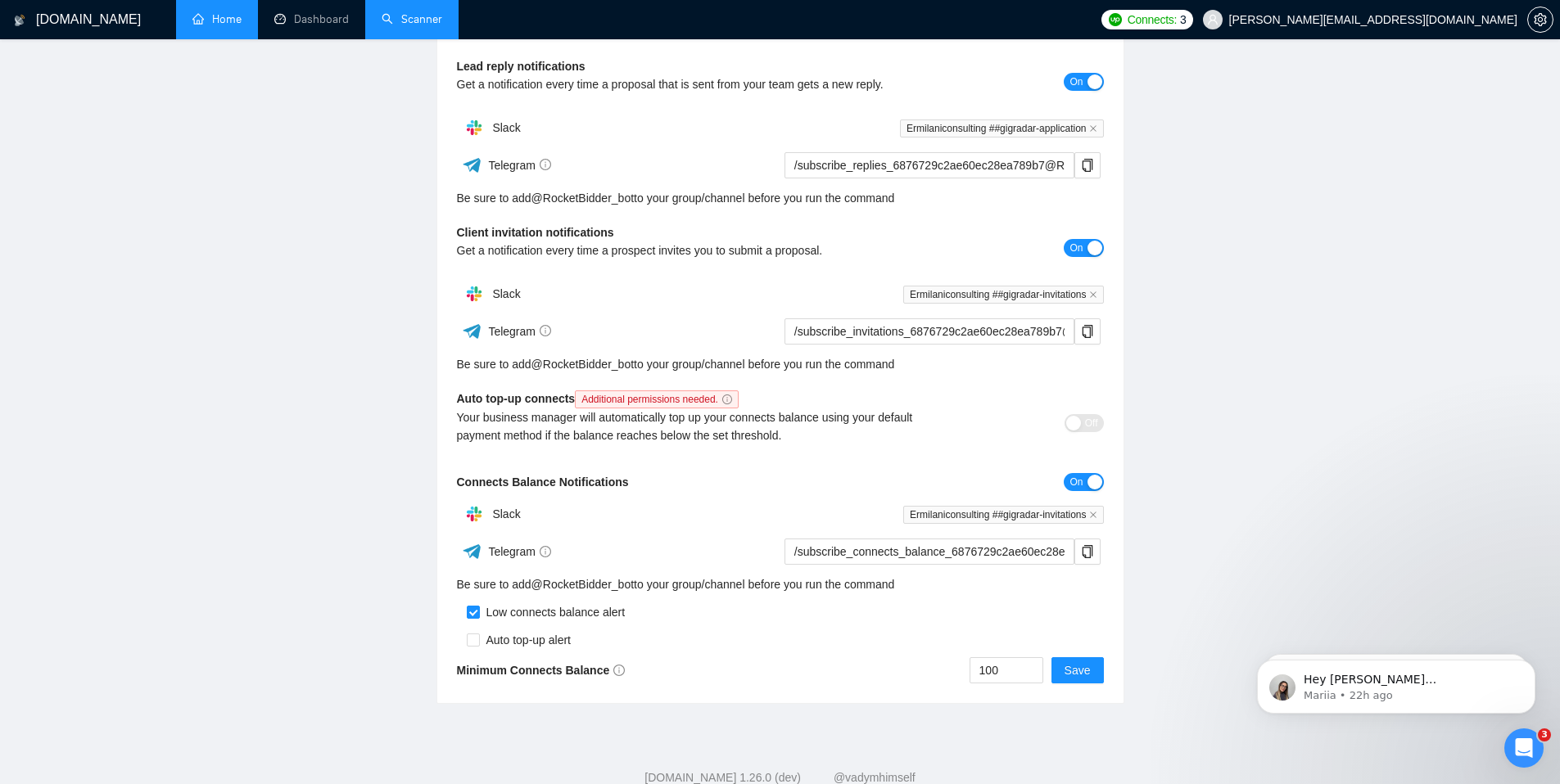
click at [672, 400] on span "Additional permissions needed." at bounding box center [656, 400] width 164 height 18
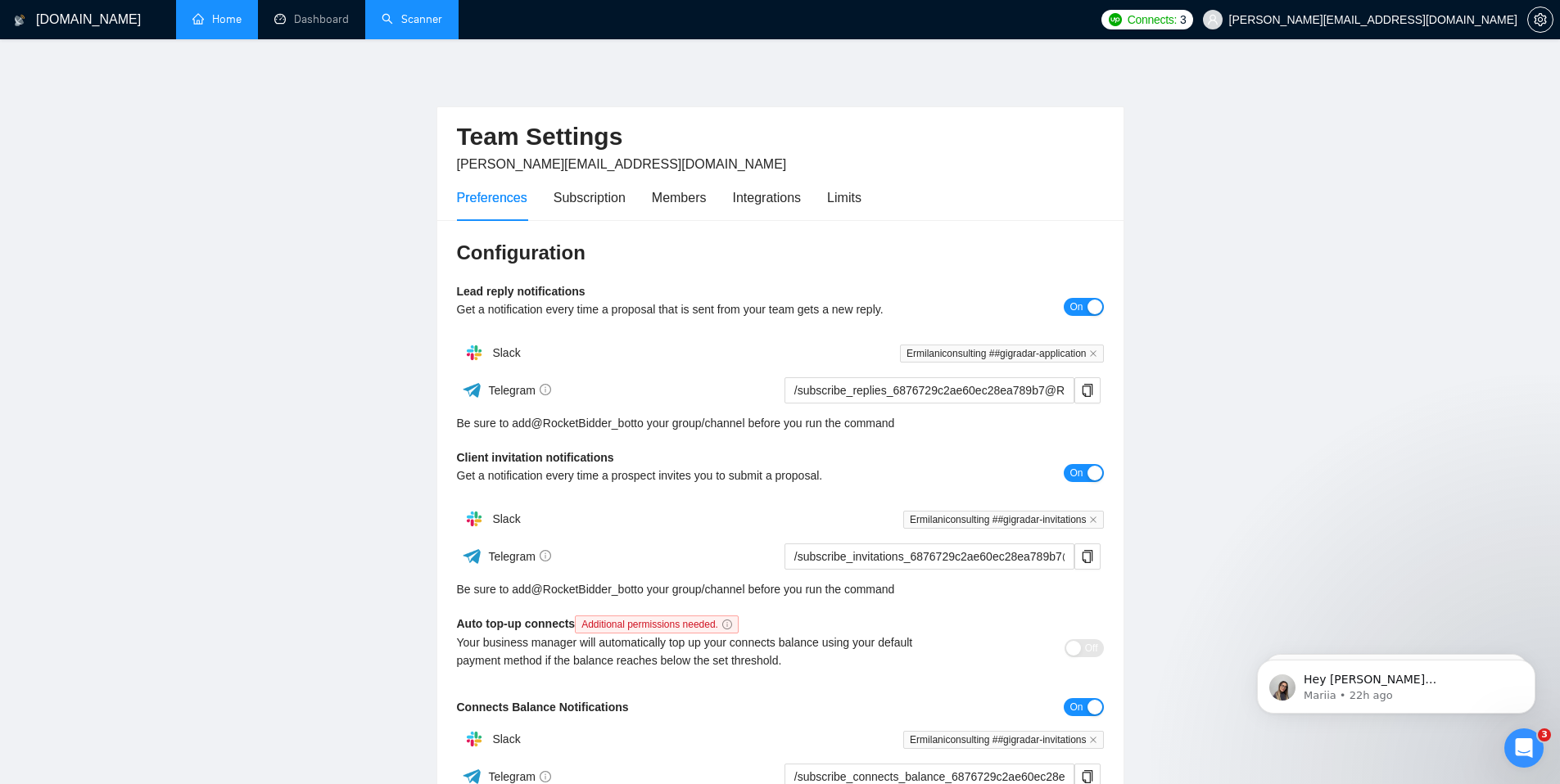
click at [223, 20] on link "Home" at bounding box center [217, 18] width 49 height 14
